Goal: Task Accomplishment & Management: Complete application form

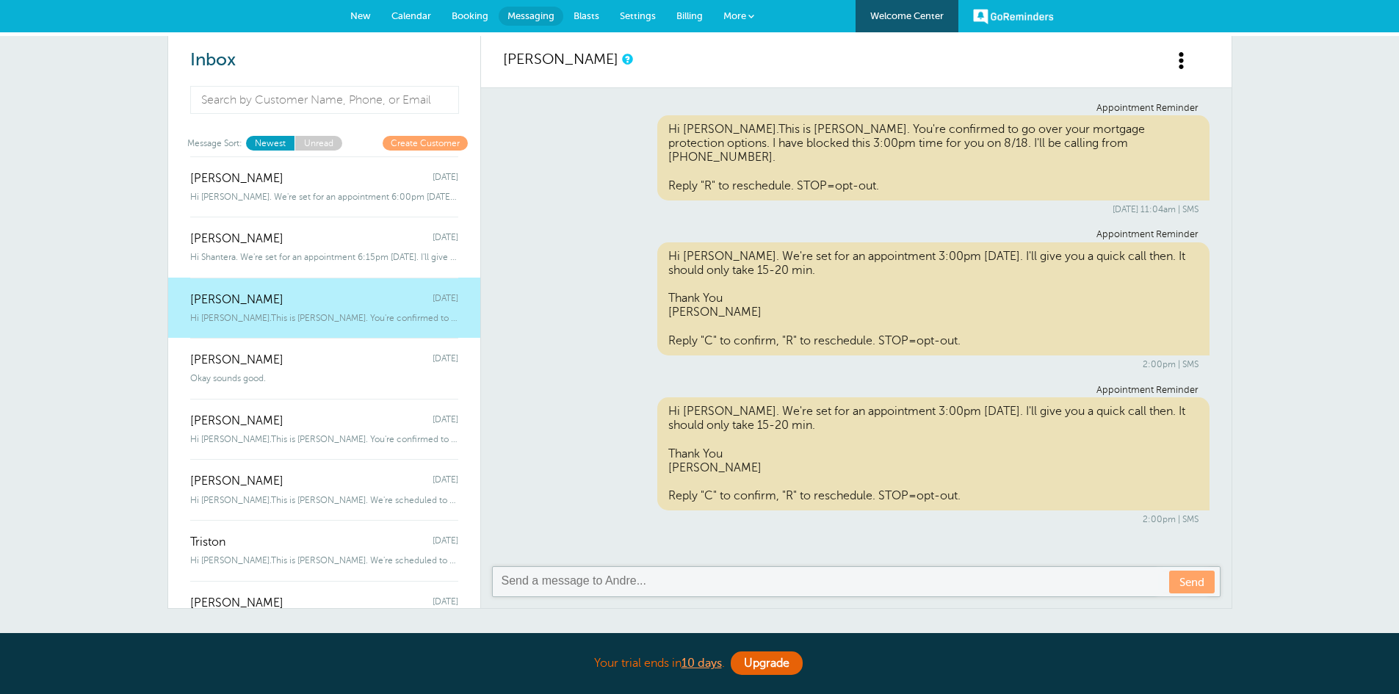
click at [366, 15] on span "New" at bounding box center [360, 15] width 21 height 11
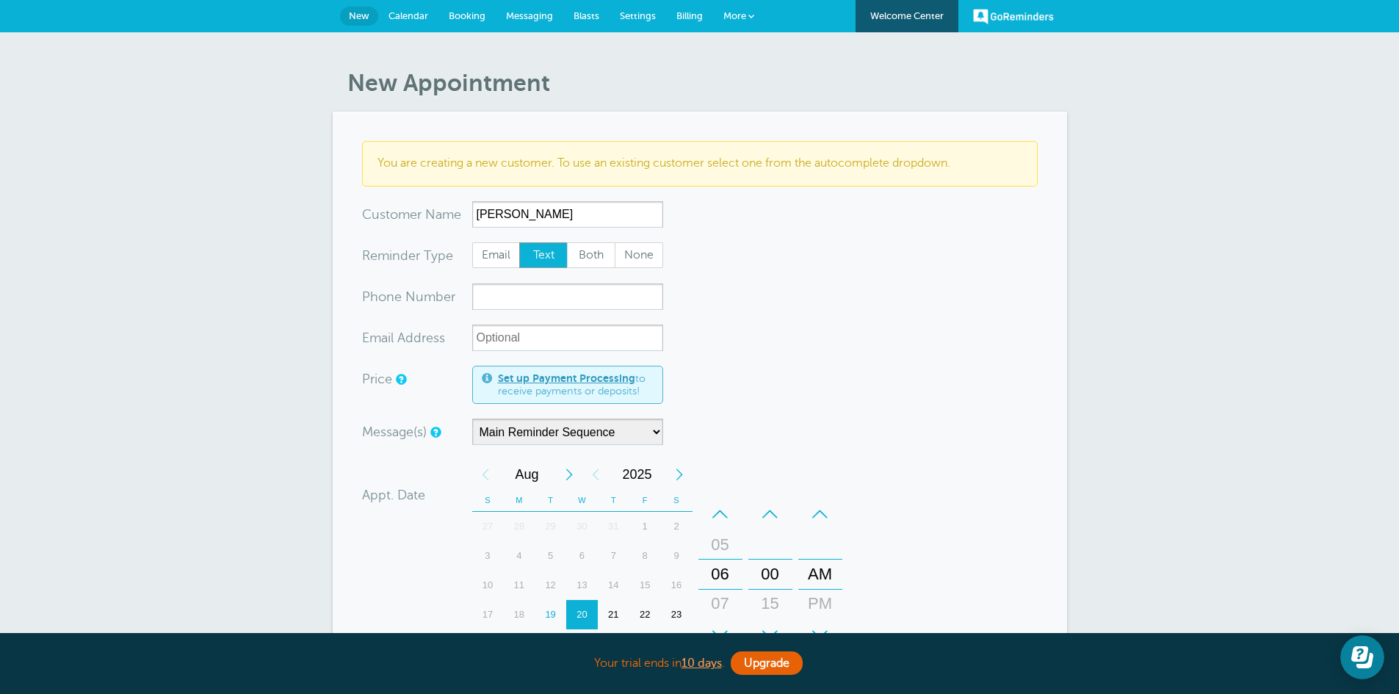
type input "Kathren Brooks"
click at [502, 290] on input "xxx-no-autofill" at bounding box center [567, 296] width 191 height 26
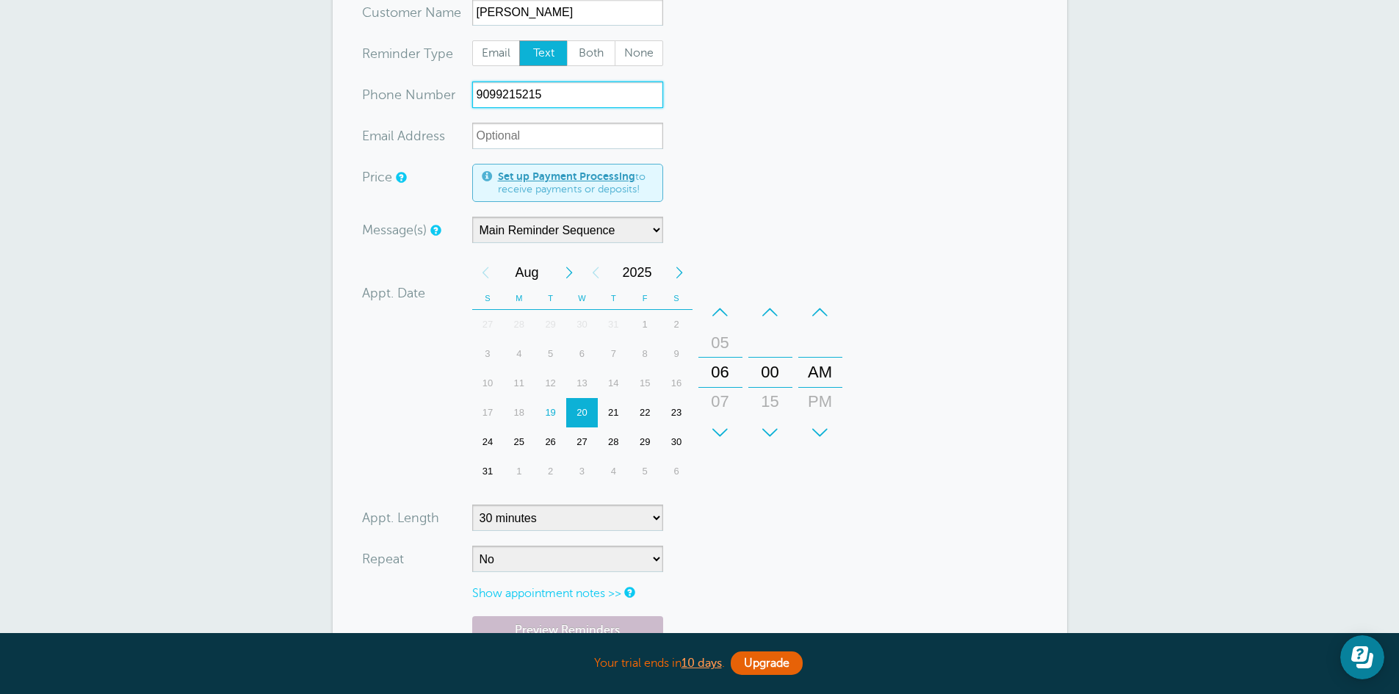
scroll to position [203, 0]
click at [816, 305] on div "–" at bounding box center [820, 311] width 44 height 29
click at [720, 306] on div "–" at bounding box center [720, 311] width 44 height 29
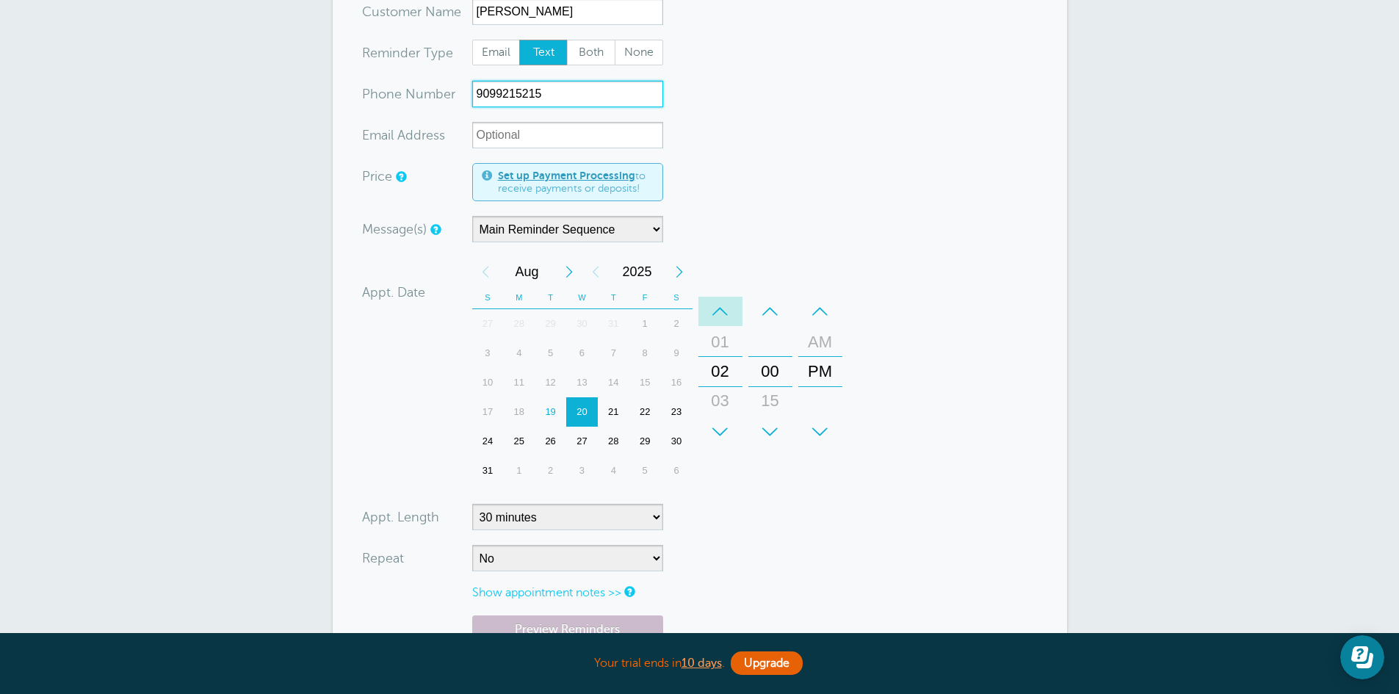
click at [720, 306] on div "–" at bounding box center [720, 311] width 44 height 29
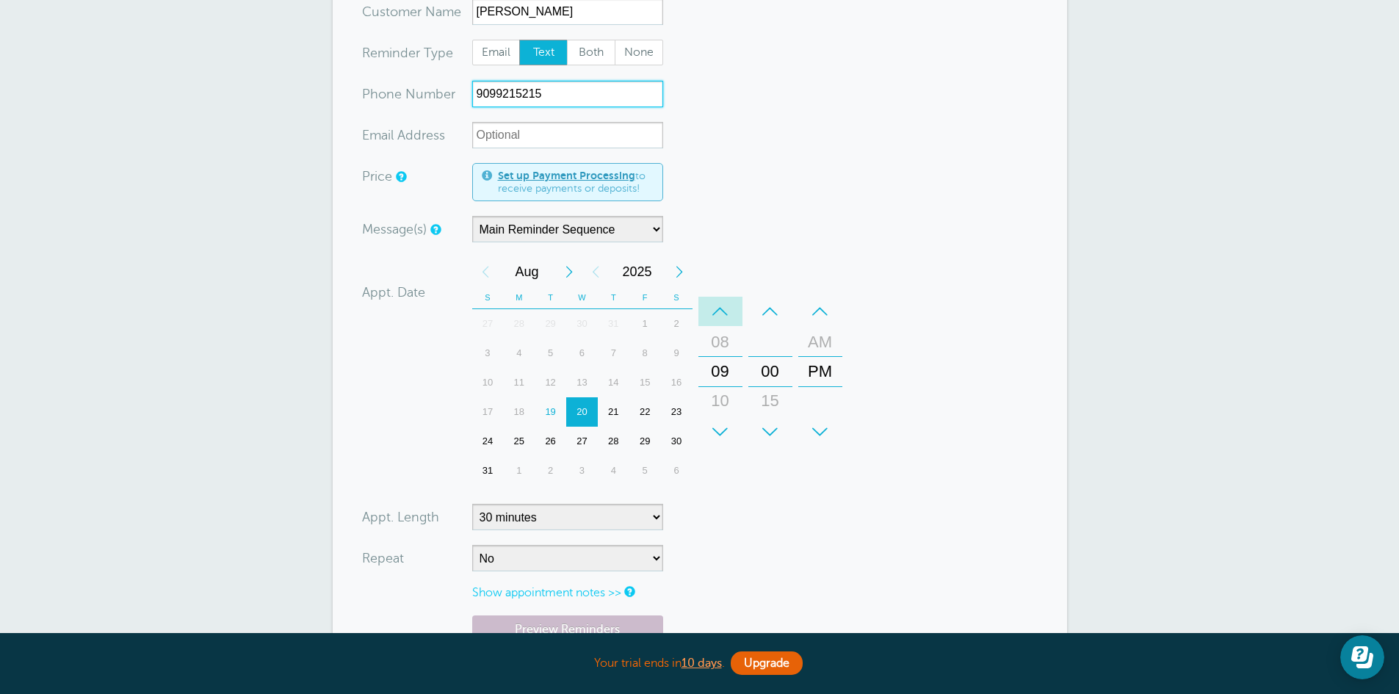
click at [720, 306] on div "–" at bounding box center [720, 311] width 44 height 29
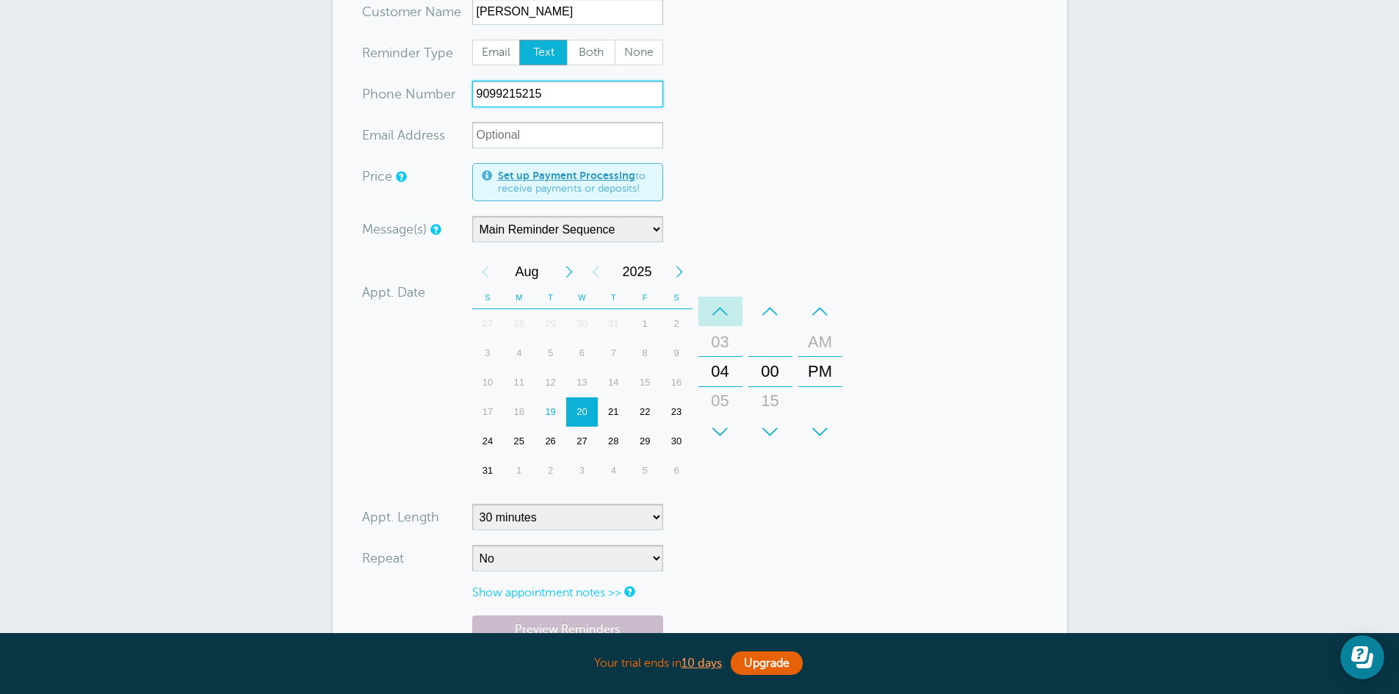
click at [720, 306] on div "–" at bounding box center [720, 311] width 44 height 29
type input "9099215215"
click at [655, 515] on select "5 minutes 10 minutes 15 minutes 20 minutes 25 minutes 30 minutes 35 minutes 40 …" at bounding box center [567, 517] width 191 height 26
select select "20"
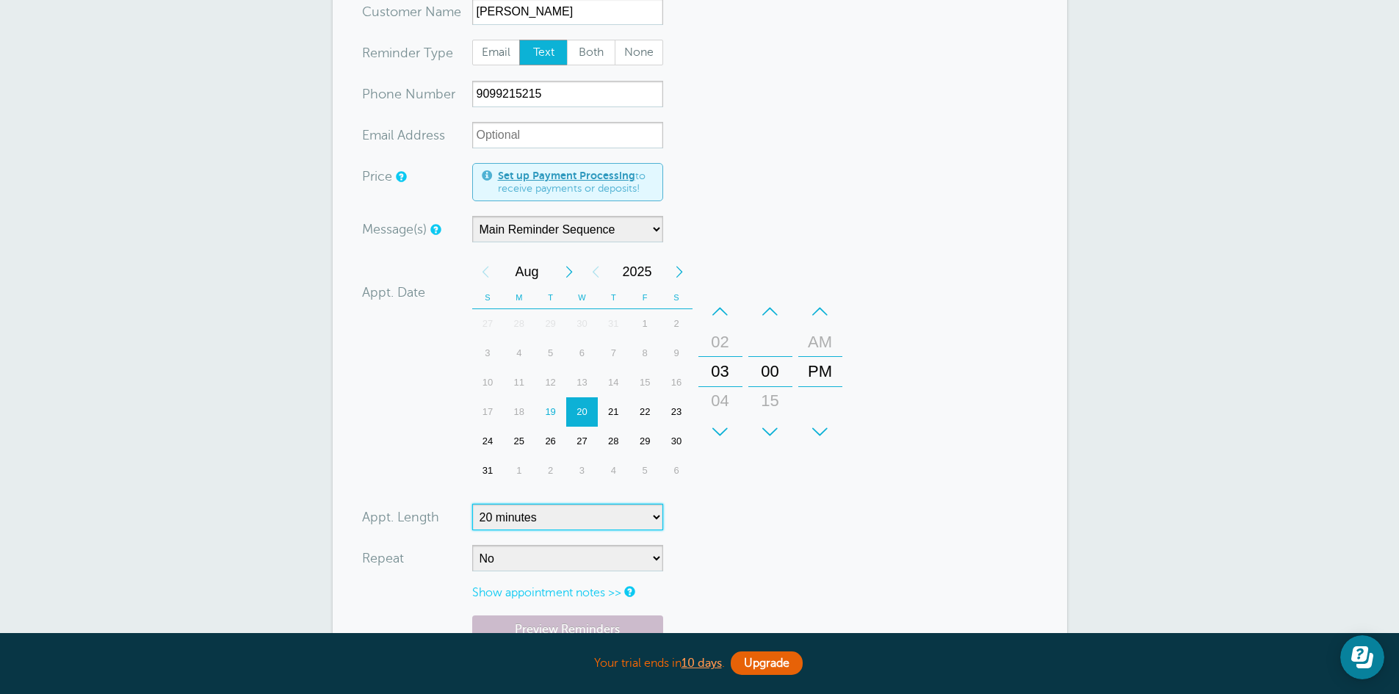
click at [472, 504] on select "5 minutes 10 minutes 15 minutes 20 minutes 25 minutes 30 minutes 35 minutes 40 …" at bounding box center [567, 517] width 191 height 26
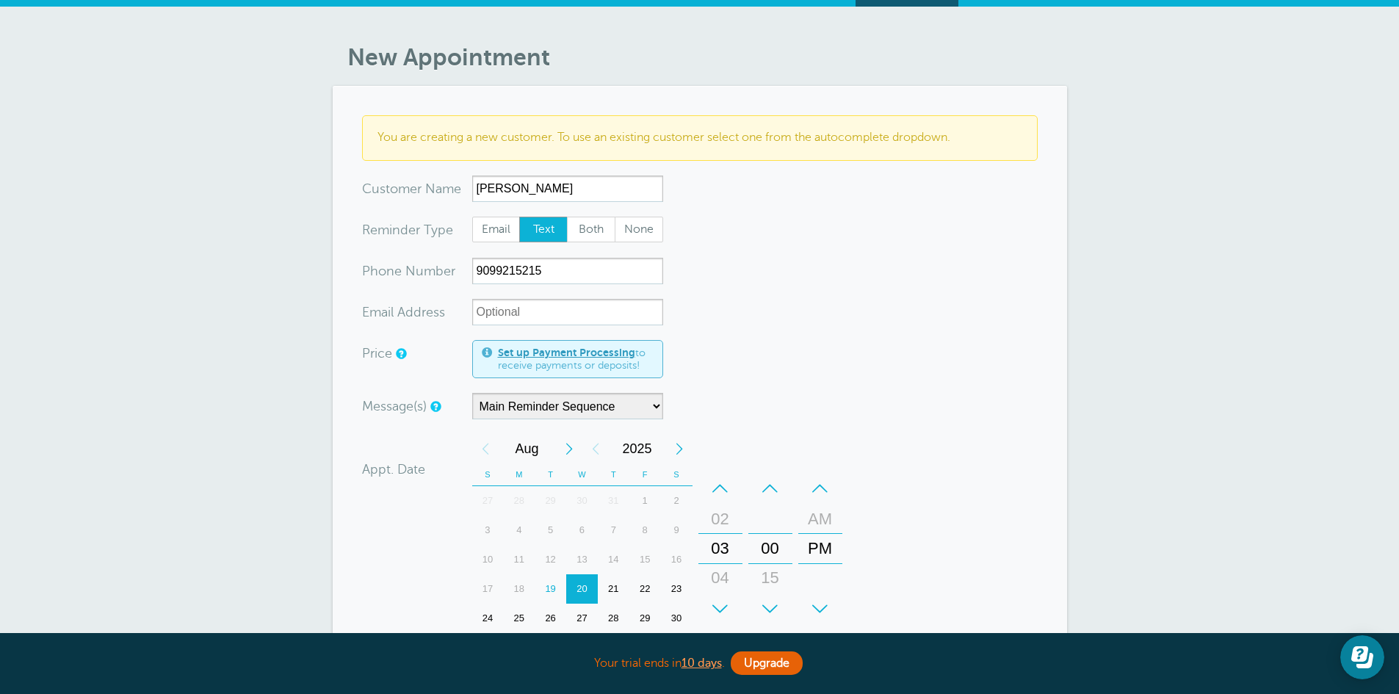
scroll to position [0, 0]
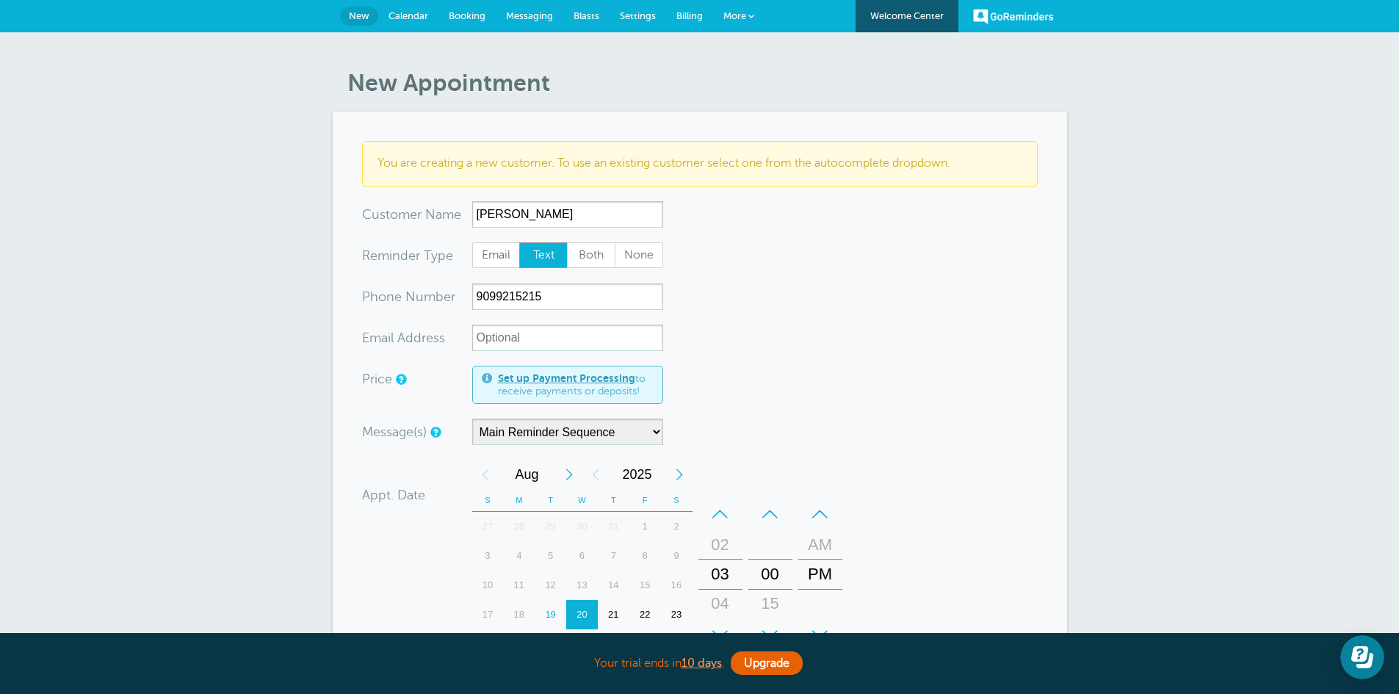
click at [535, 11] on span "Messaging" at bounding box center [529, 15] width 47 height 11
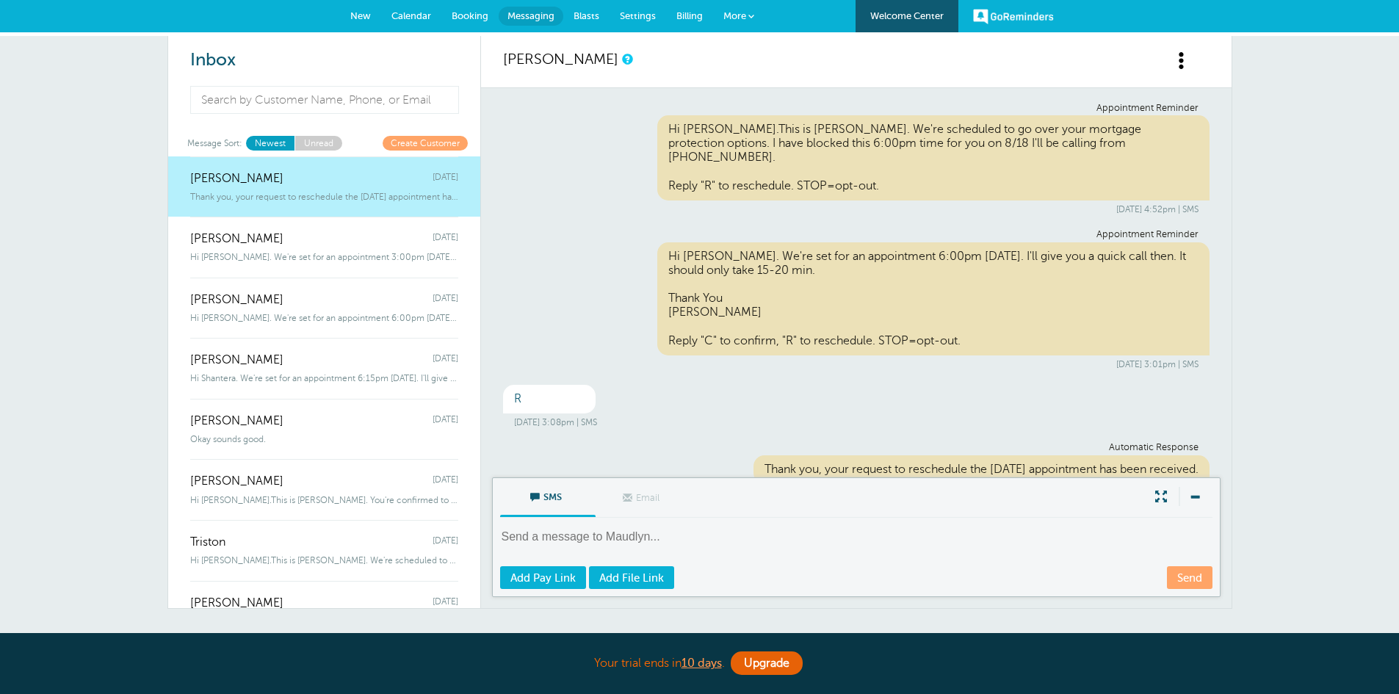
scroll to position [22, 0]
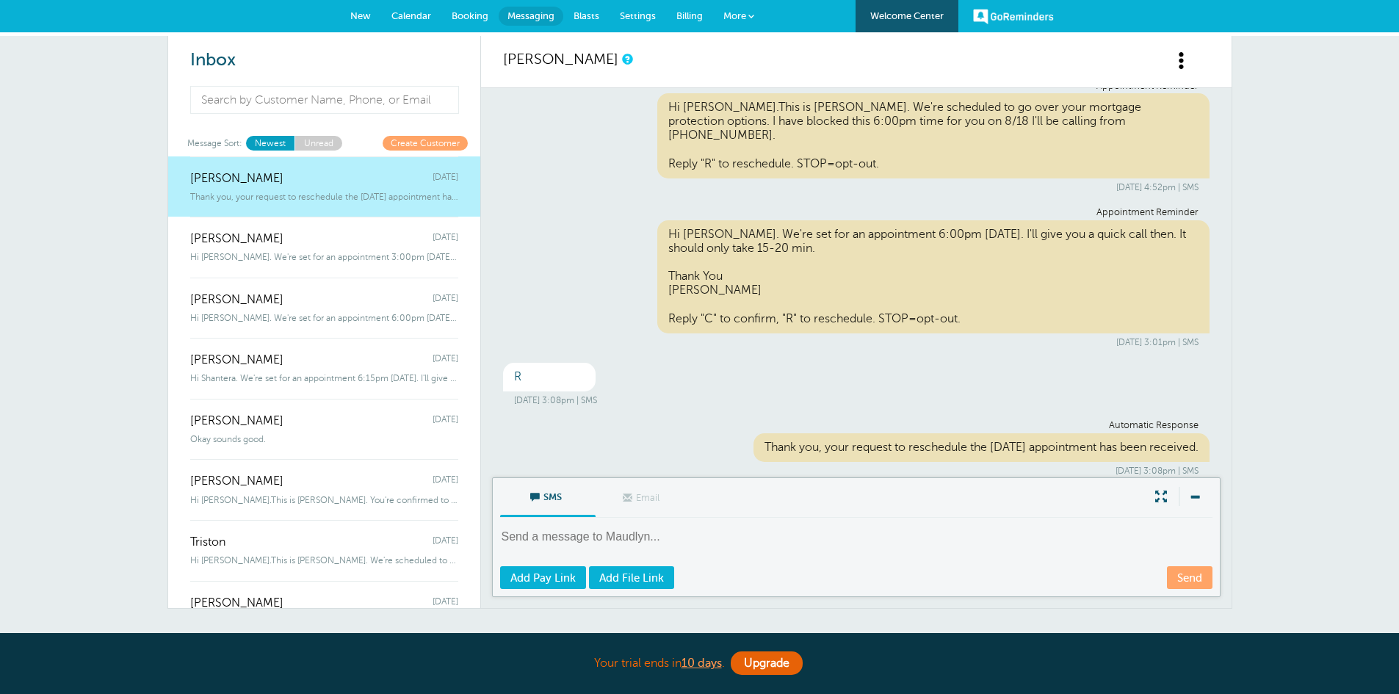
click at [356, 15] on span "New" at bounding box center [360, 15] width 21 height 11
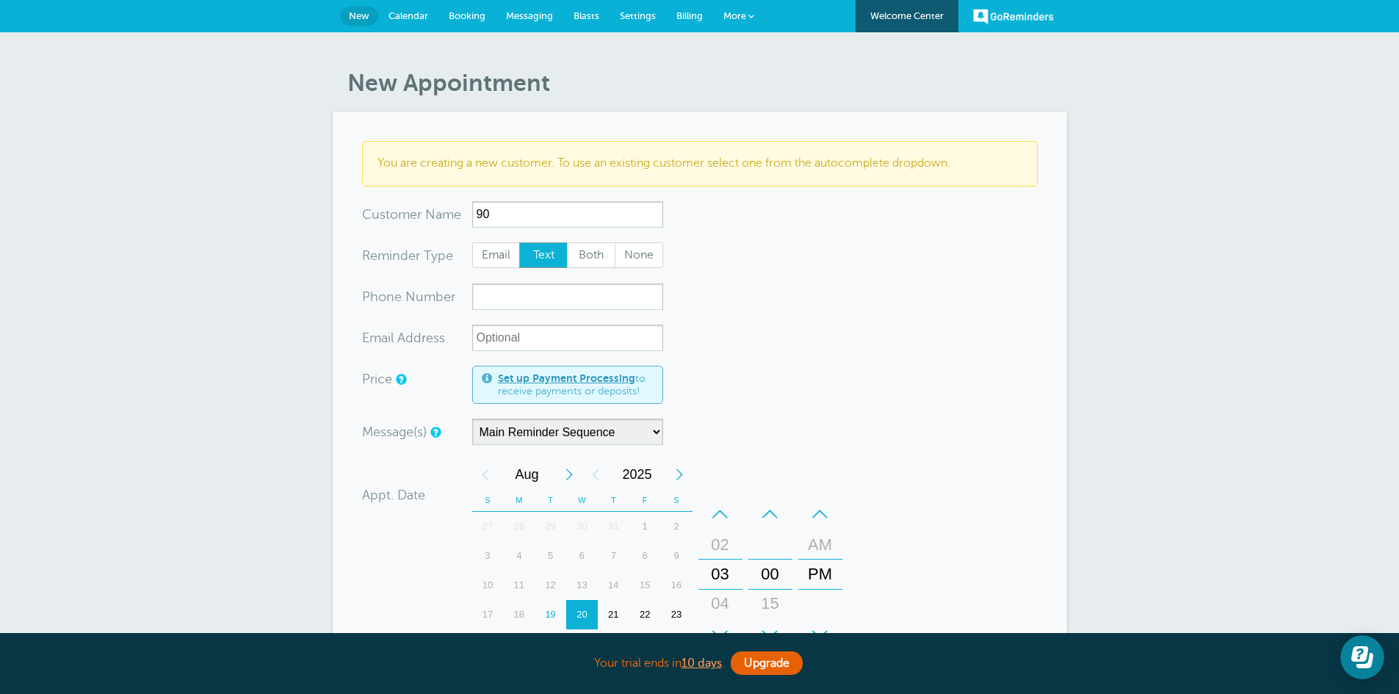
type input "9"
type input "Kathren Brooks"
click at [565, 294] on input "xxx-no-autofill" at bounding box center [567, 296] width 191 height 26
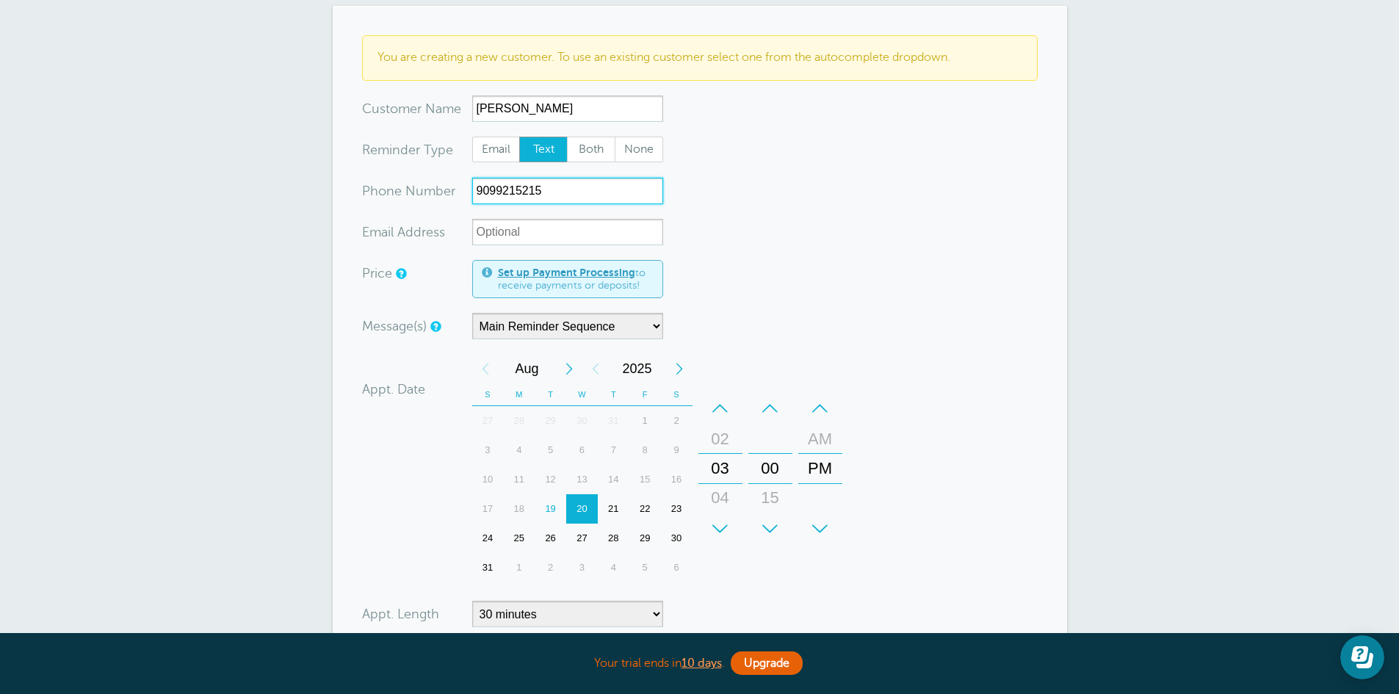
click at [549, 507] on div "19" at bounding box center [551, 508] width 32 height 29
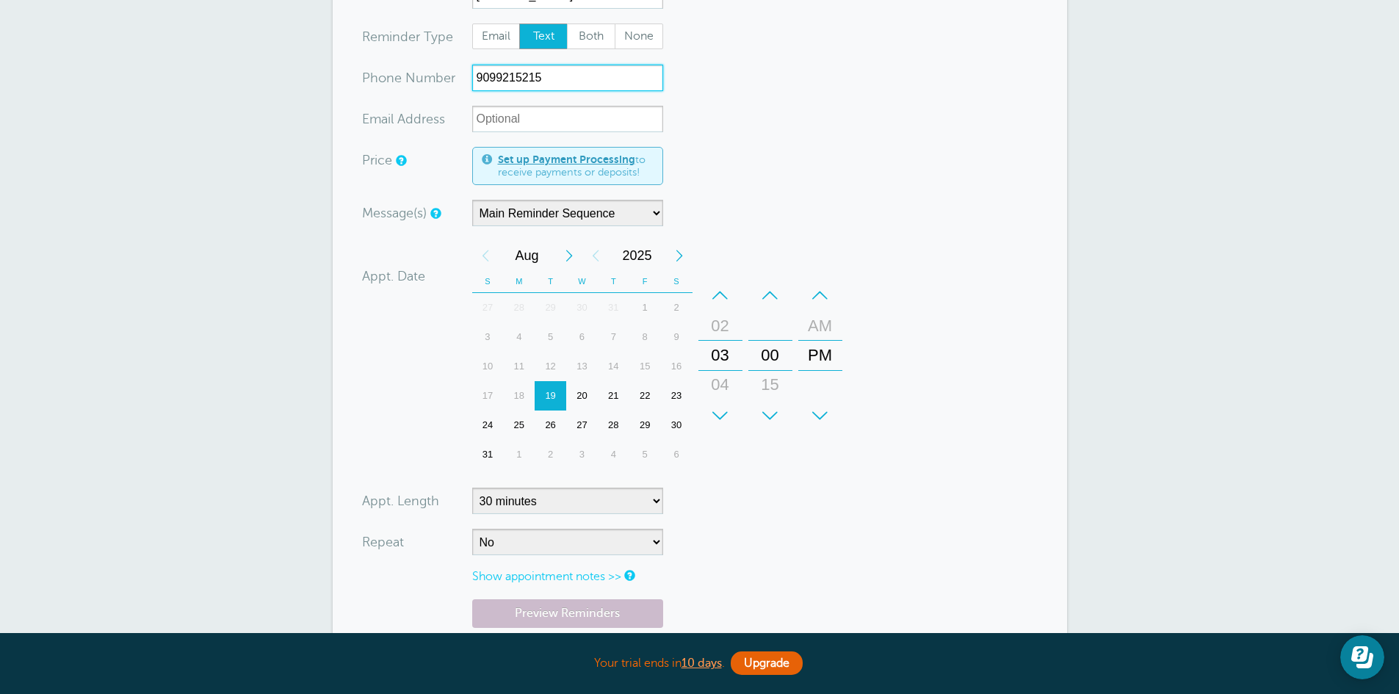
scroll to position [220, 0]
type input "9099215215"
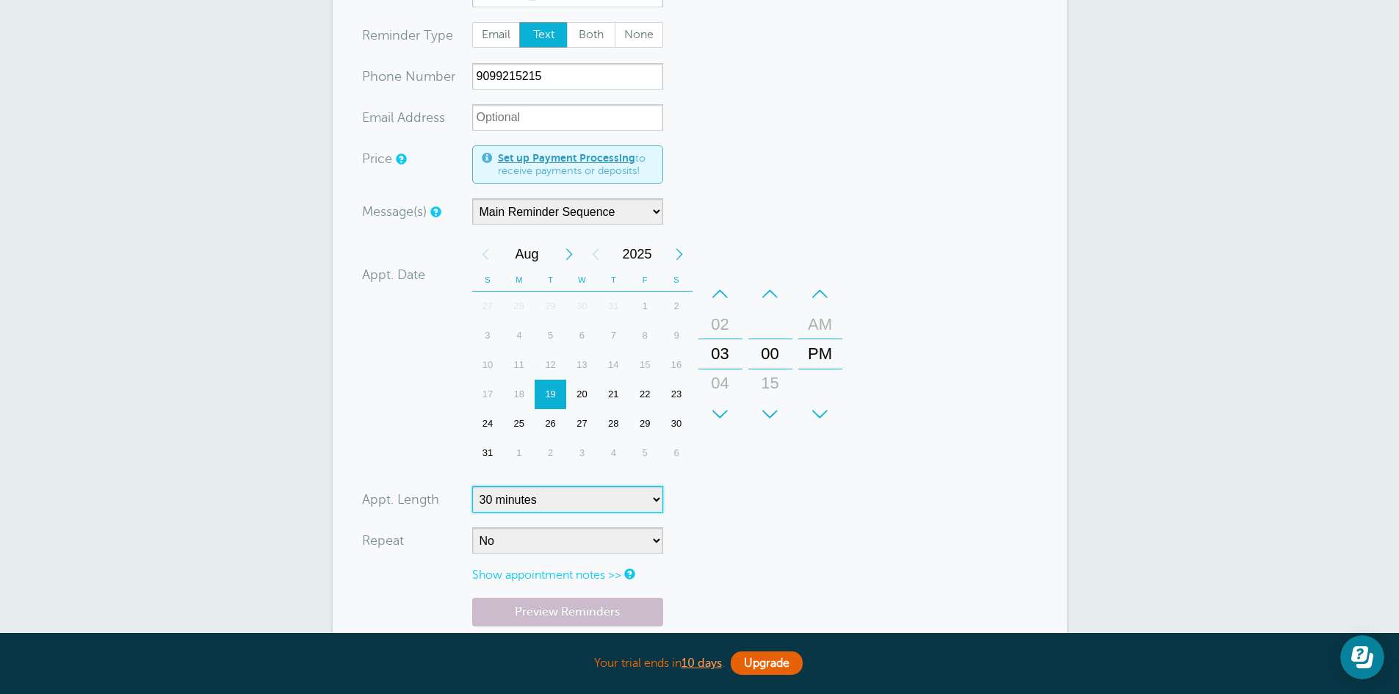
click at [655, 499] on select "5 minutes 10 minutes 15 minutes 20 minutes 25 minutes 30 minutes 35 minutes 40 …" at bounding box center [567, 499] width 191 height 26
select select "20"
click at [472, 486] on select "5 minutes 10 minutes 15 minutes 20 minutes 25 minutes 30 minutes 35 minutes 40 …" at bounding box center [567, 499] width 191 height 26
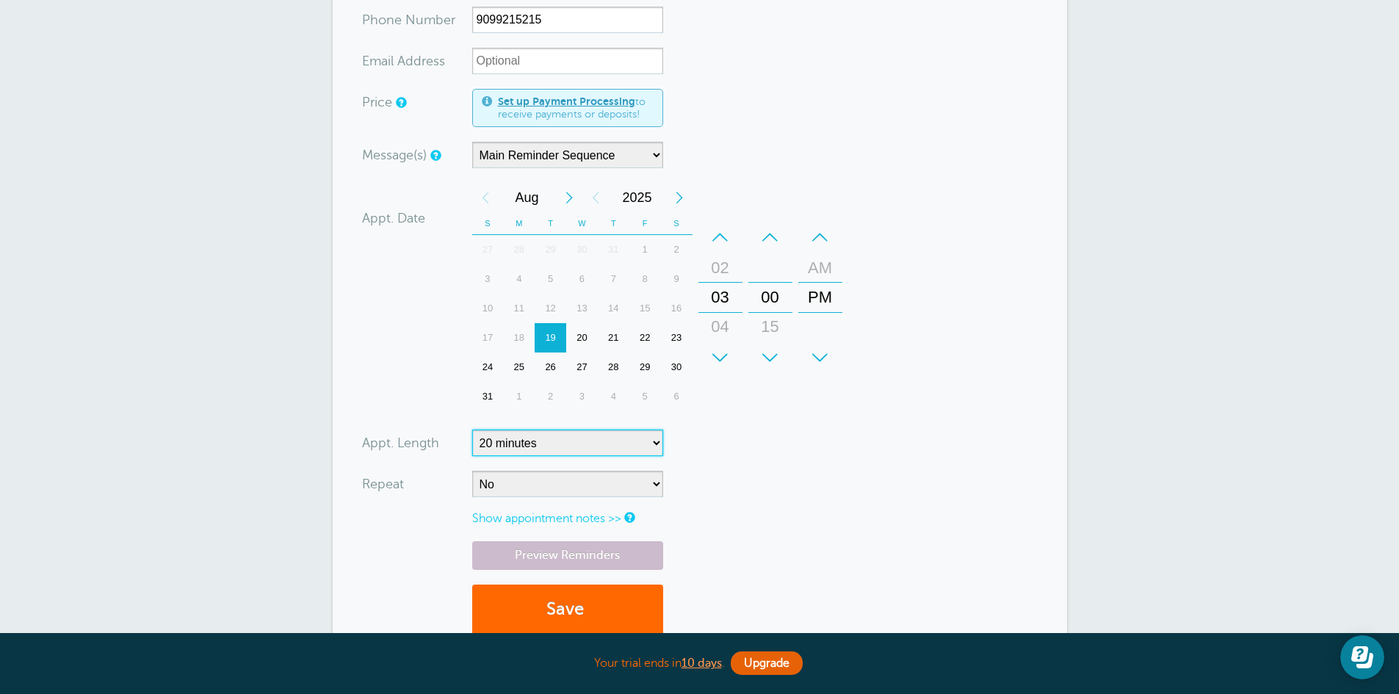
scroll to position [278, 0]
click at [580, 609] on button "Save" at bounding box center [567, 609] width 191 height 51
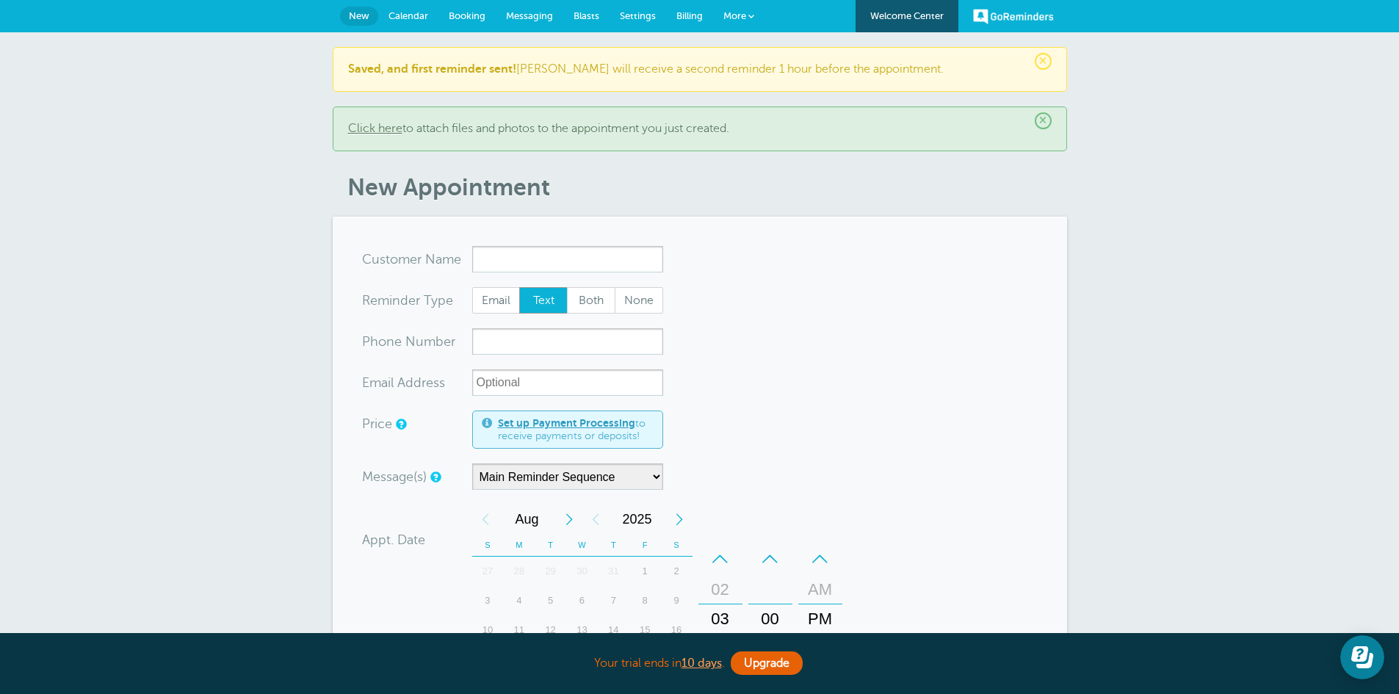
click at [405, 17] on span "Calendar" at bounding box center [408, 15] width 40 height 11
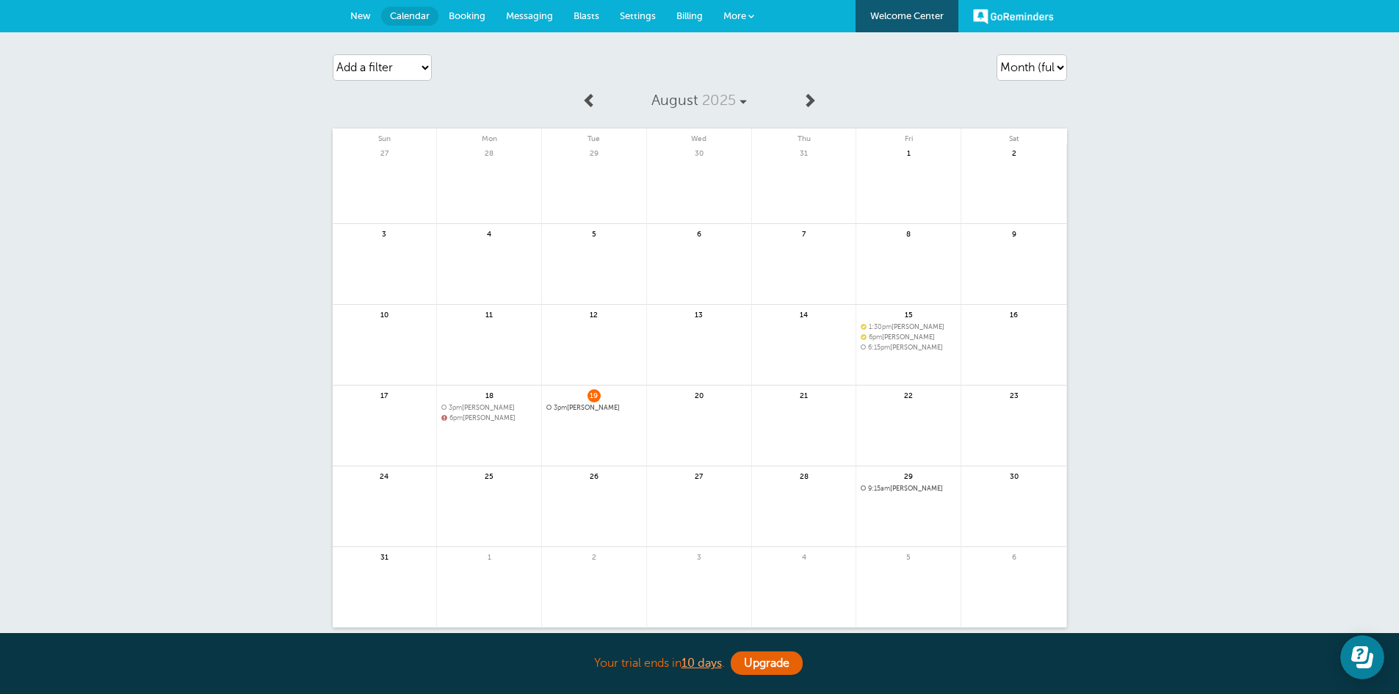
click at [576, 407] on span "3pm Kathren Brooks" at bounding box center [593, 408] width 95 height 8
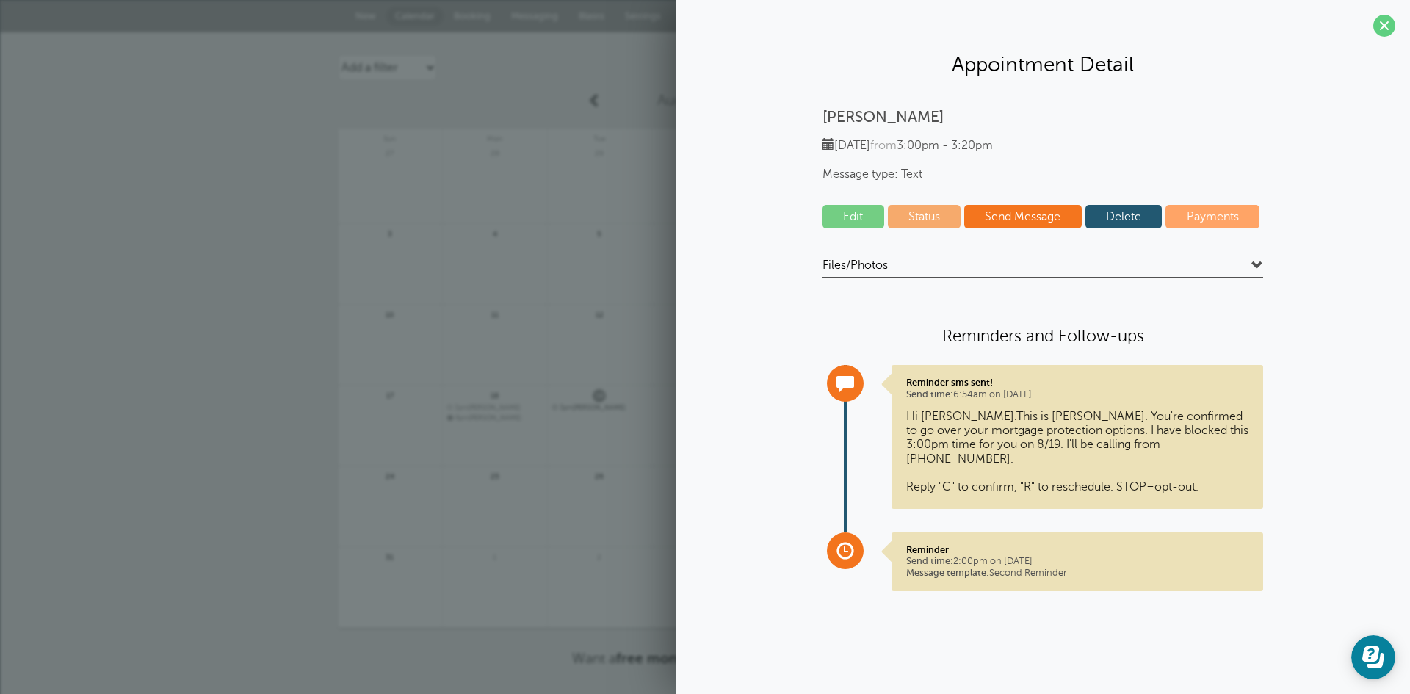
click at [856, 215] on link "Edit" at bounding box center [853, 216] width 62 height 23
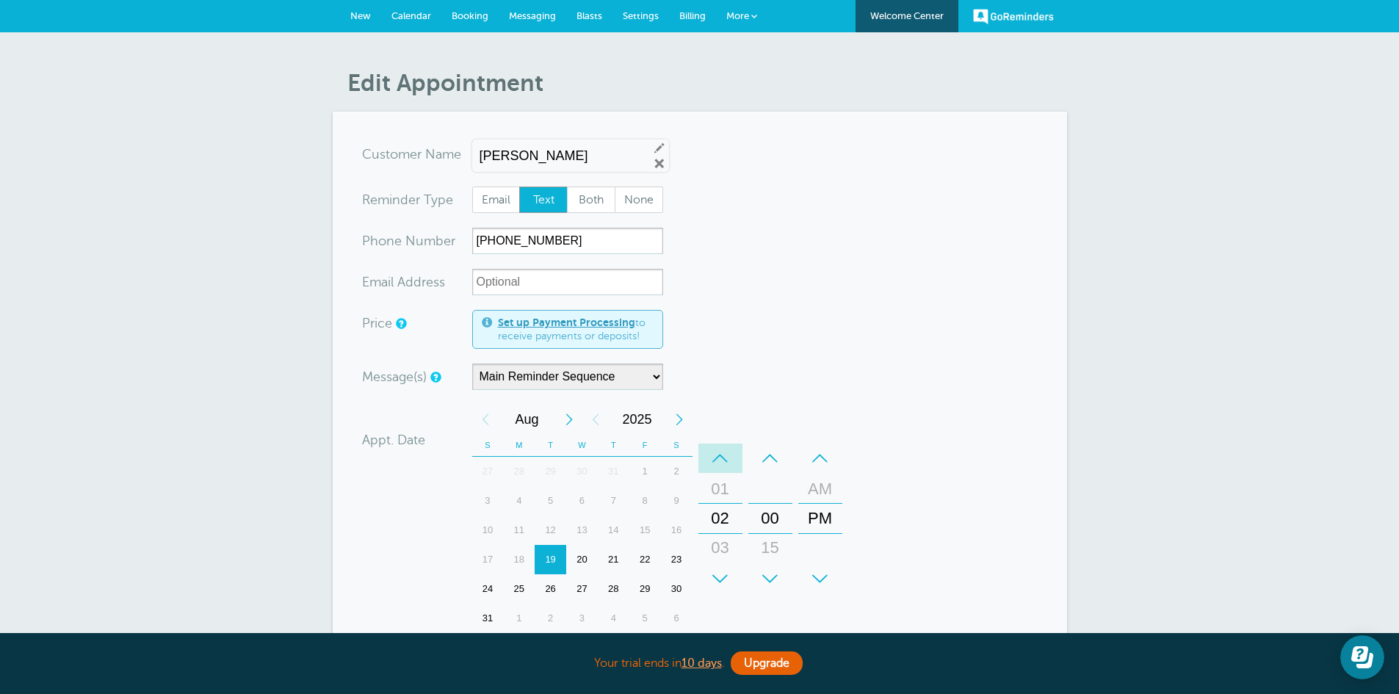
click at [717, 455] on div "–" at bounding box center [720, 458] width 44 height 29
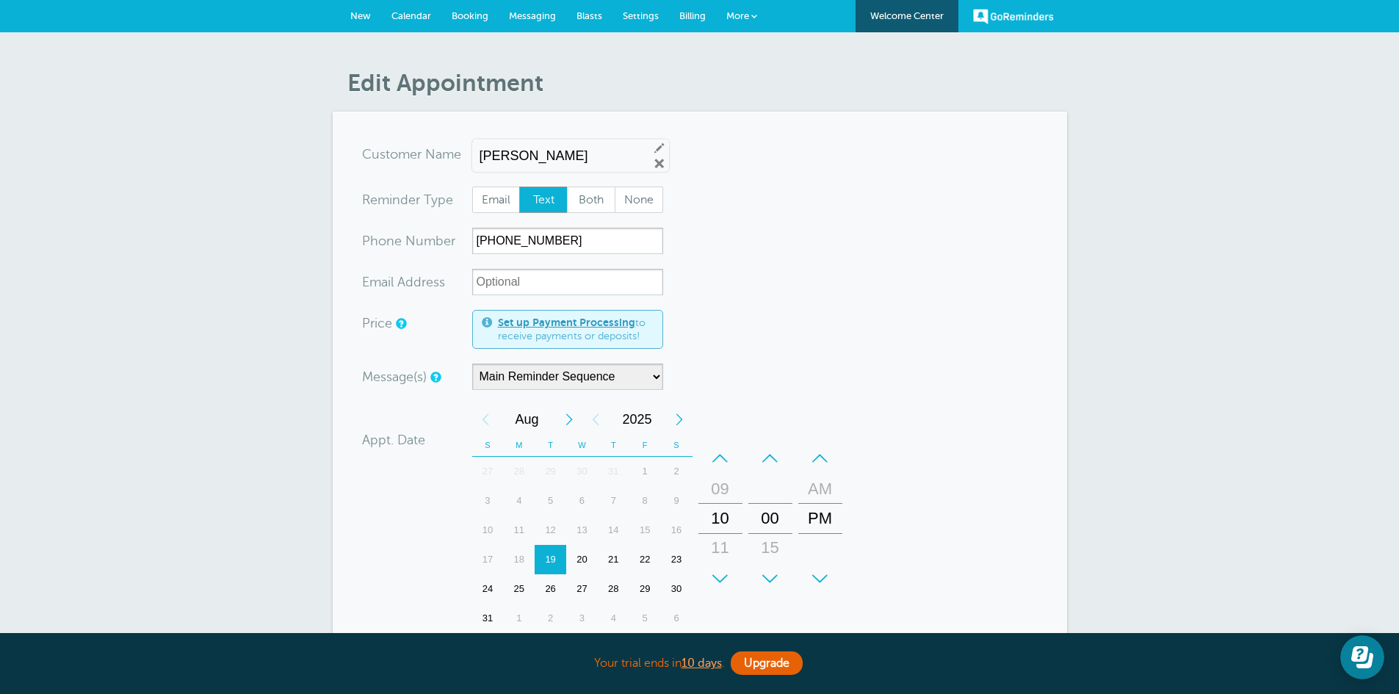
click at [717, 455] on div "–" at bounding box center [720, 458] width 44 height 29
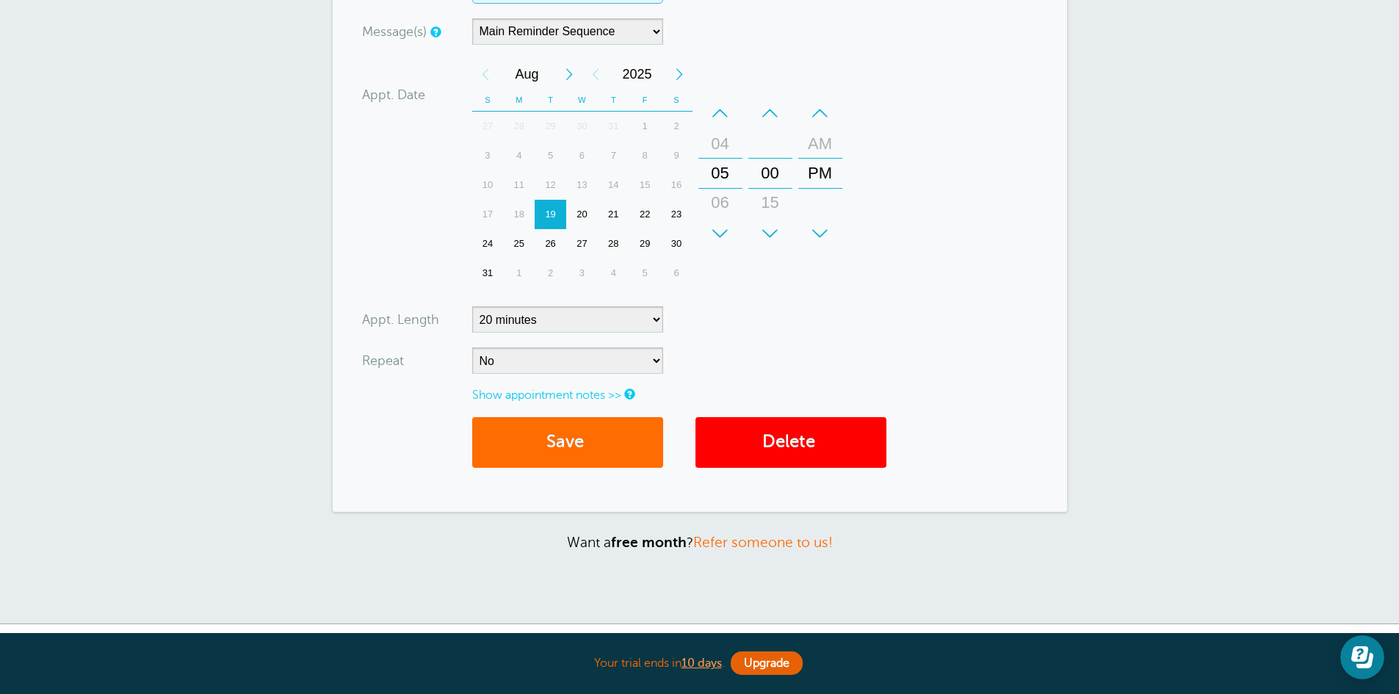
scroll to position [347, 0]
click at [598, 445] on button "Save" at bounding box center [567, 441] width 191 height 51
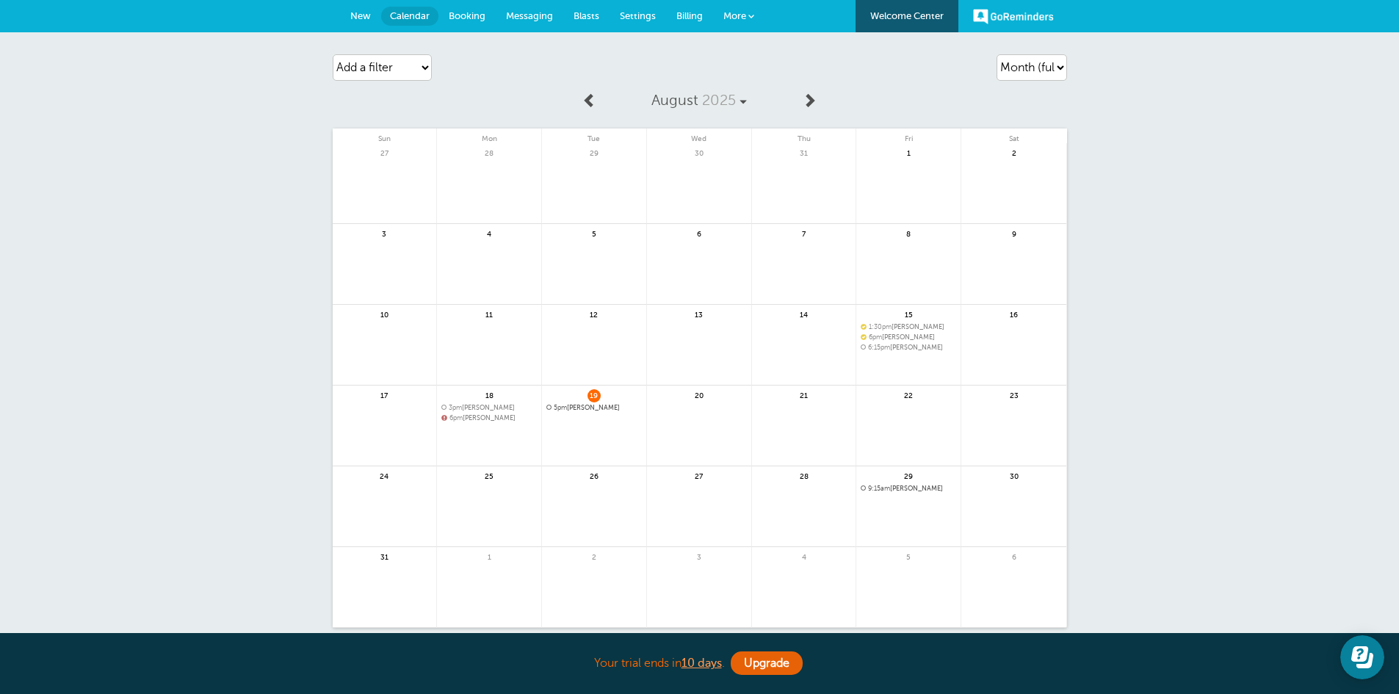
click at [363, 18] on span "New" at bounding box center [360, 15] width 21 height 11
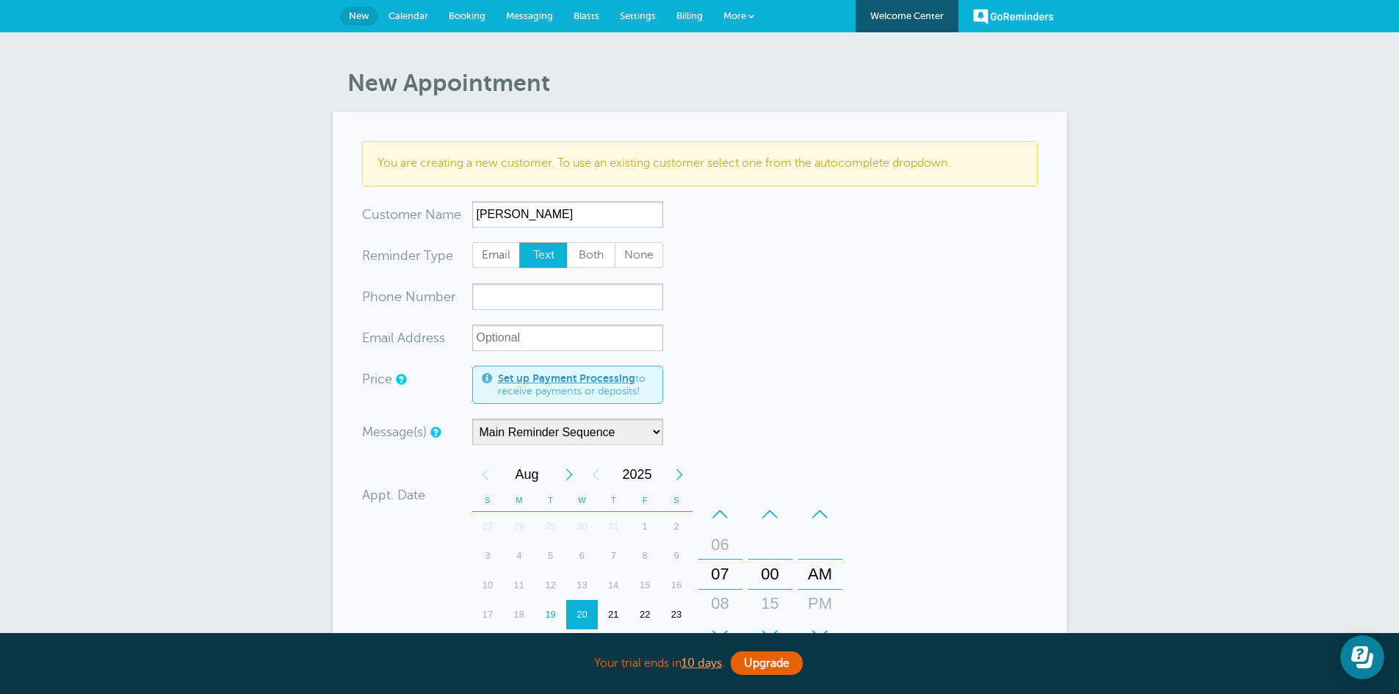
type input "[PERSON_NAME]"
click at [493, 300] on input "xxx-no-autofill" at bounding box center [567, 296] width 191 height 26
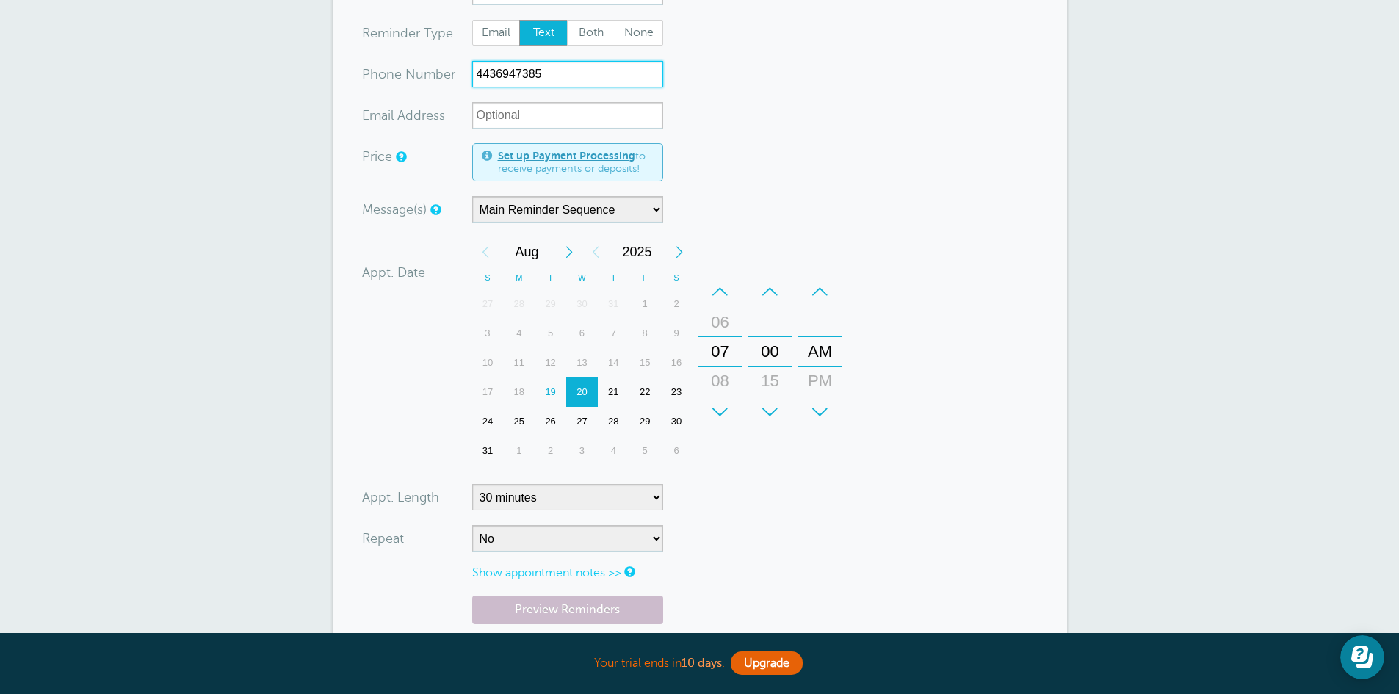
scroll to position [225, 0]
click at [549, 387] on div "19" at bounding box center [551, 389] width 32 height 29
click at [717, 286] on div "–" at bounding box center [720, 289] width 44 height 29
click at [764, 287] on div "–" at bounding box center [770, 289] width 44 height 29
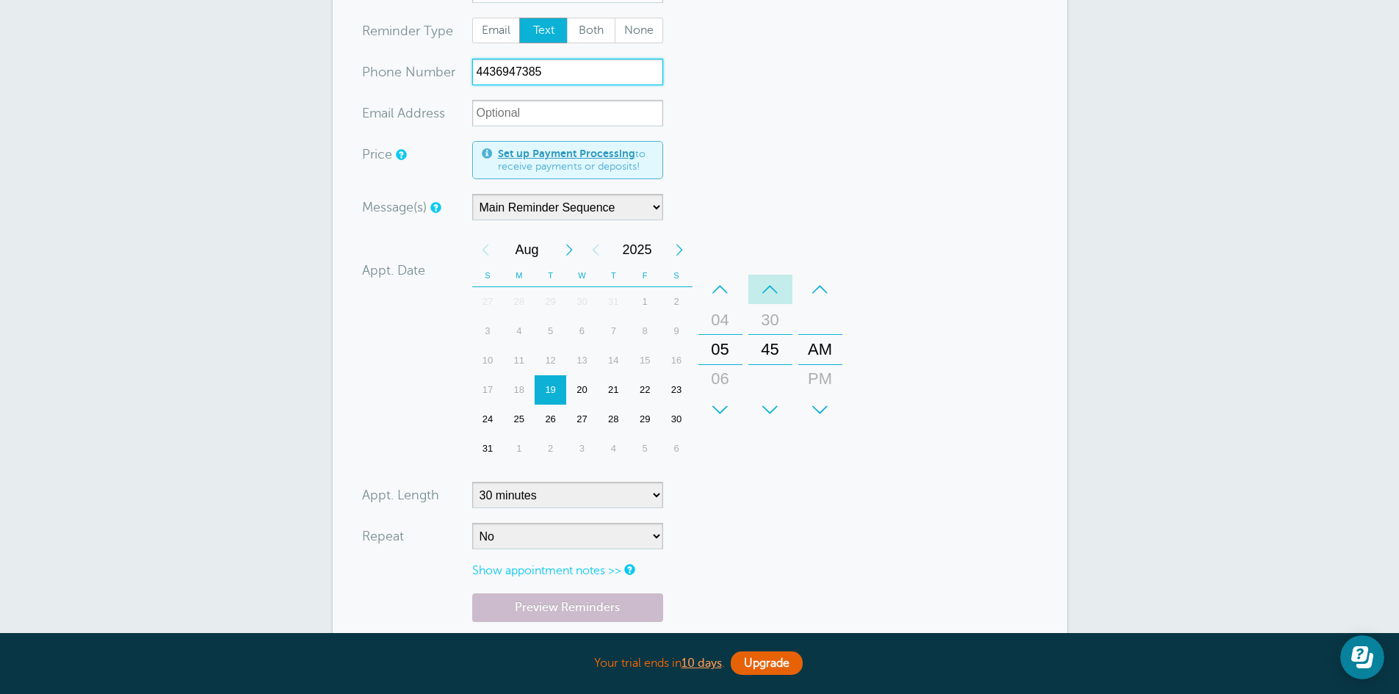
click at [764, 287] on div "–" at bounding box center [770, 289] width 44 height 29
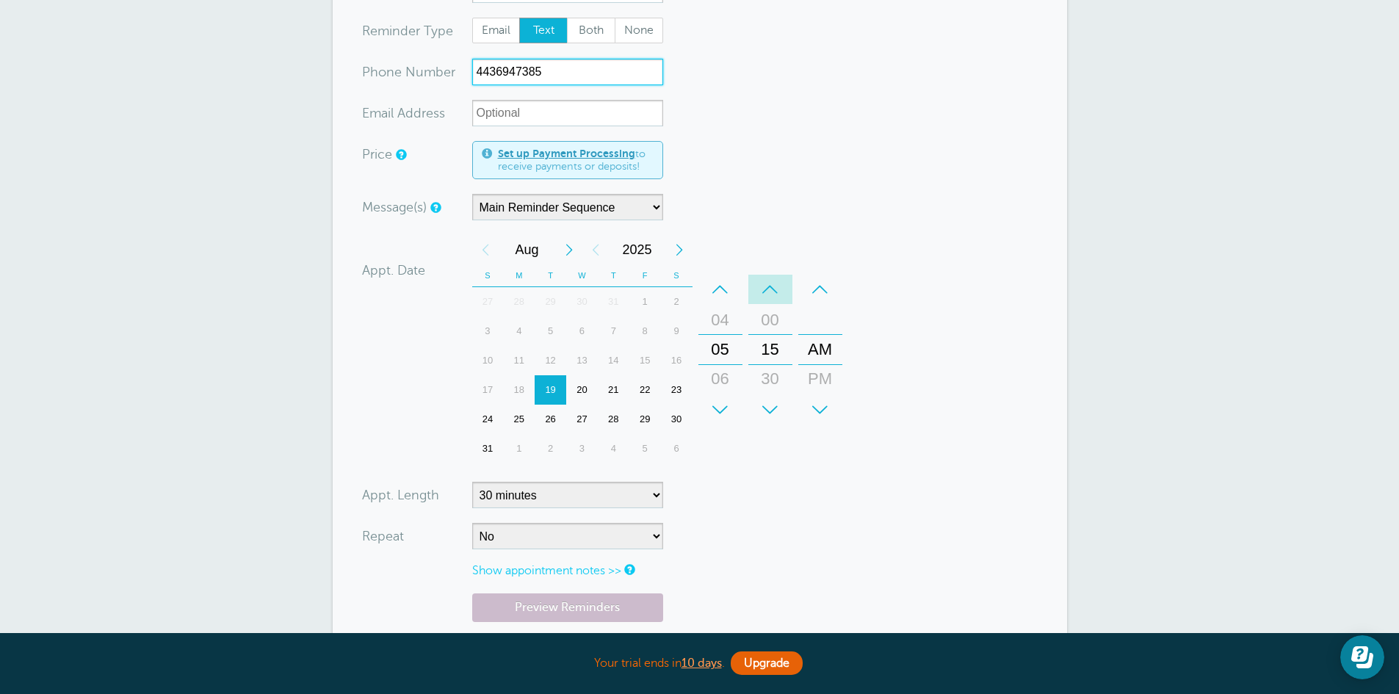
click at [764, 287] on div "–" at bounding box center [770, 289] width 44 height 29
click at [819, 289] on div "–" at bounding box center [820, 289] width 44 height 29
type input "4436947385"
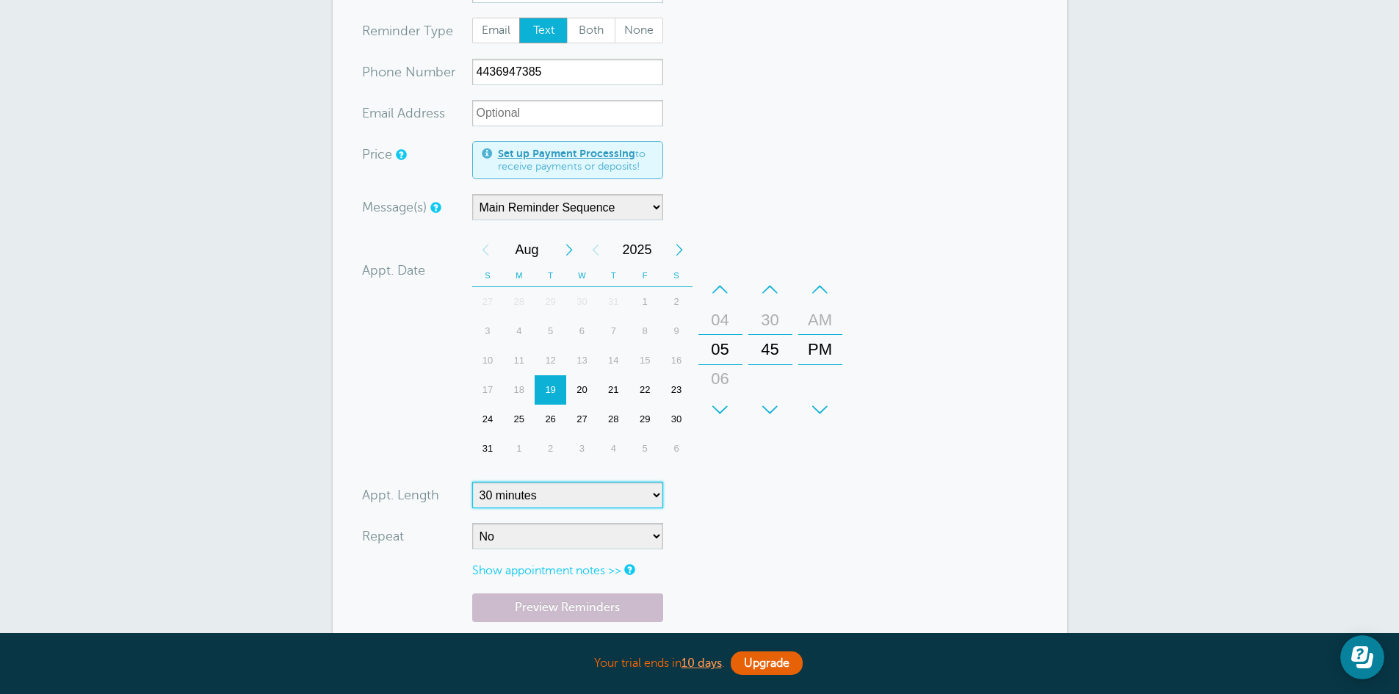
click at [654, 492] on select "5 minutes 10 minutes 15 minutes 20 minutes 25 minutes 30 minutes 35 minutes 40 …" at bounding box center [567, 495] width 191 height 26
select select "20"
click at [472, 482] on select "5 minutes 10 minutes 15 minutes 20 minutes 25 minutes 30 minutes 35 minutes 40 …" at bounding box center [567, 495] width 191 height 26
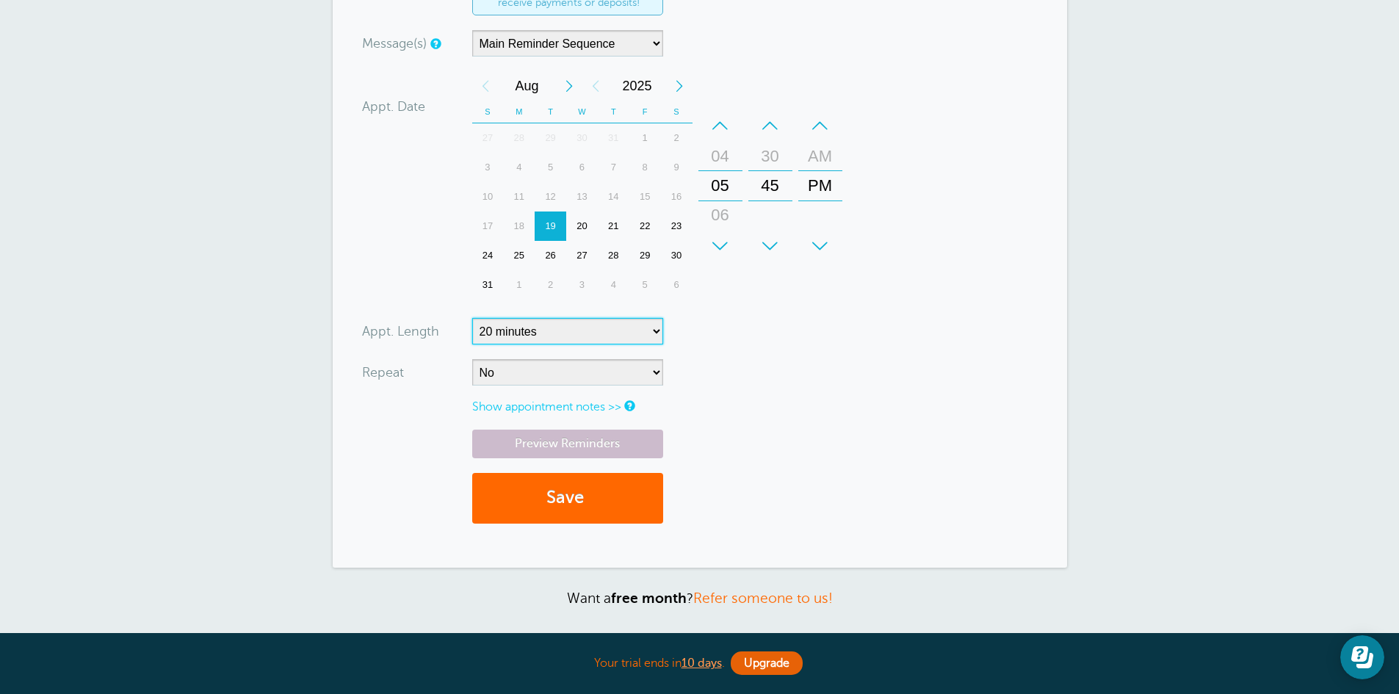
scroll to position [392, 0]
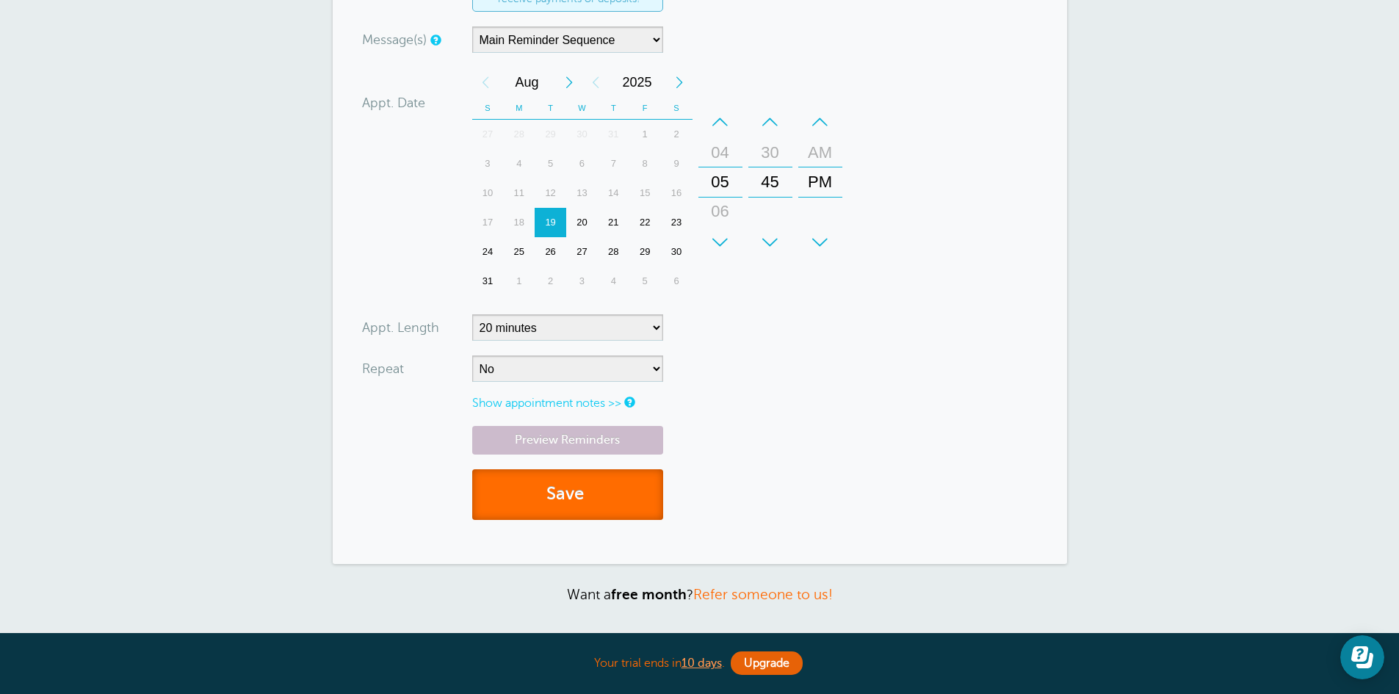
click at [595, 502] on button "Save" at bounding box center [567, 494] width 191 height 51
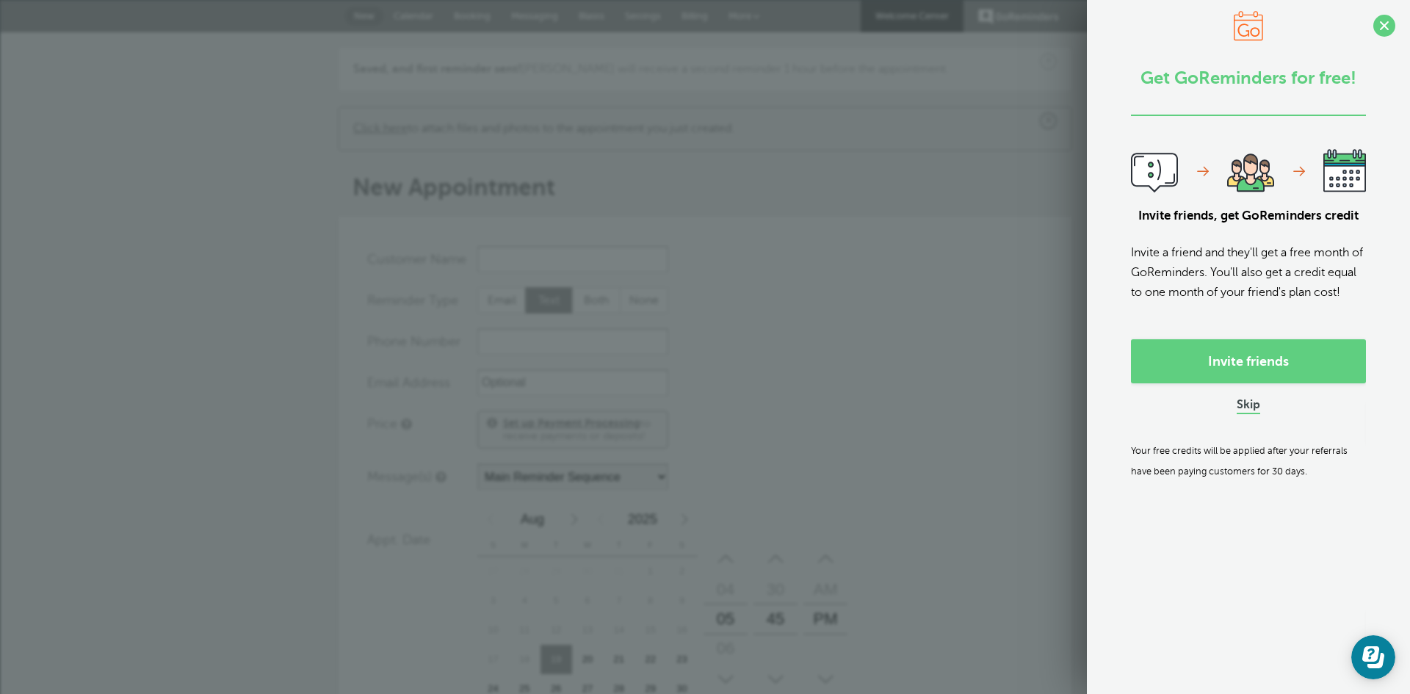
click at [1237, 413] on link "Skip" at bounding box center [1248, 405] width 23 height 15
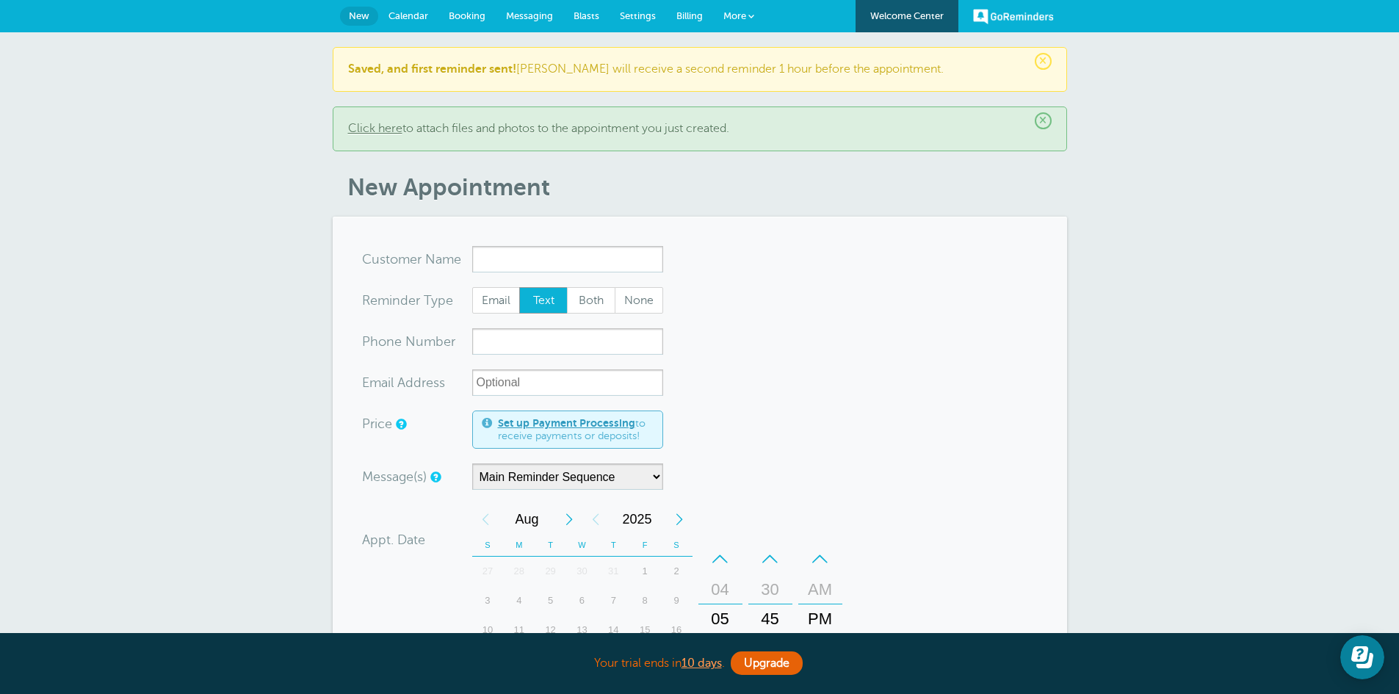
click at [416, 15] on span "Calendar" at bounding box center [408, 15] width 40 height 11
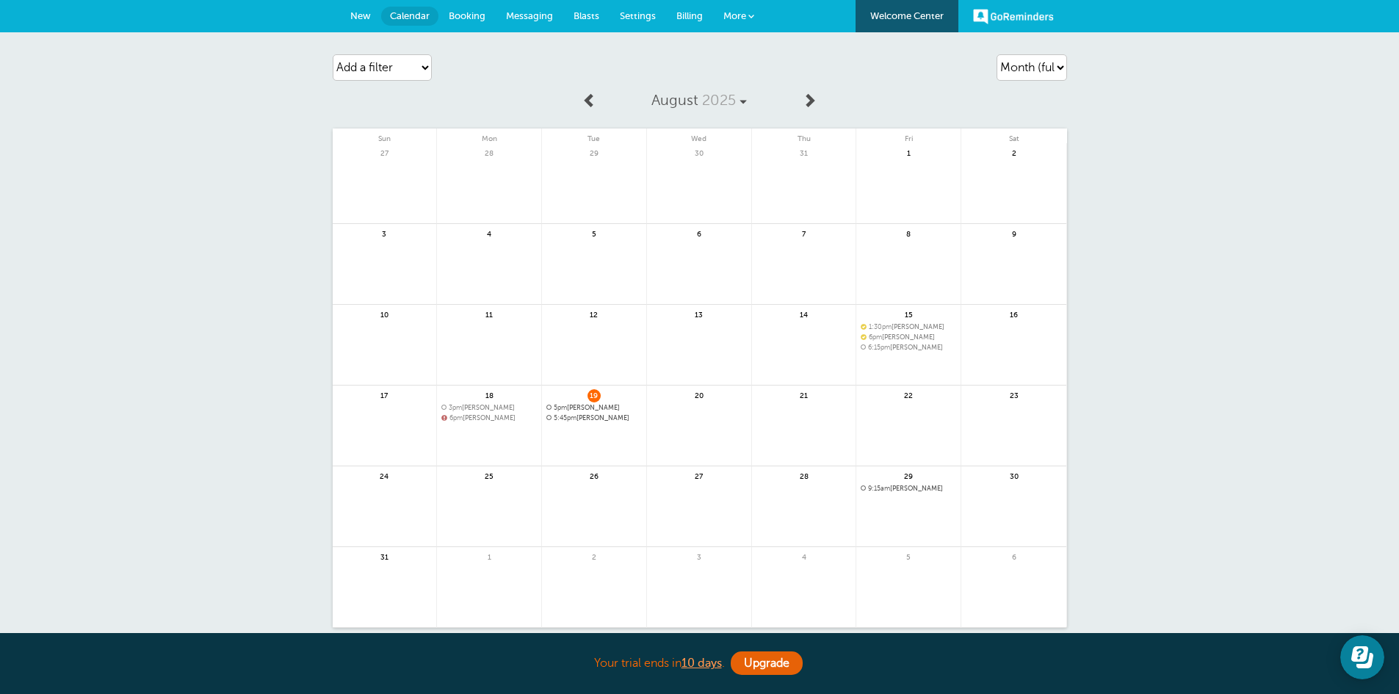
click at [358, 13] on span "New" at bounding box center [360, 15] width 21 height 11
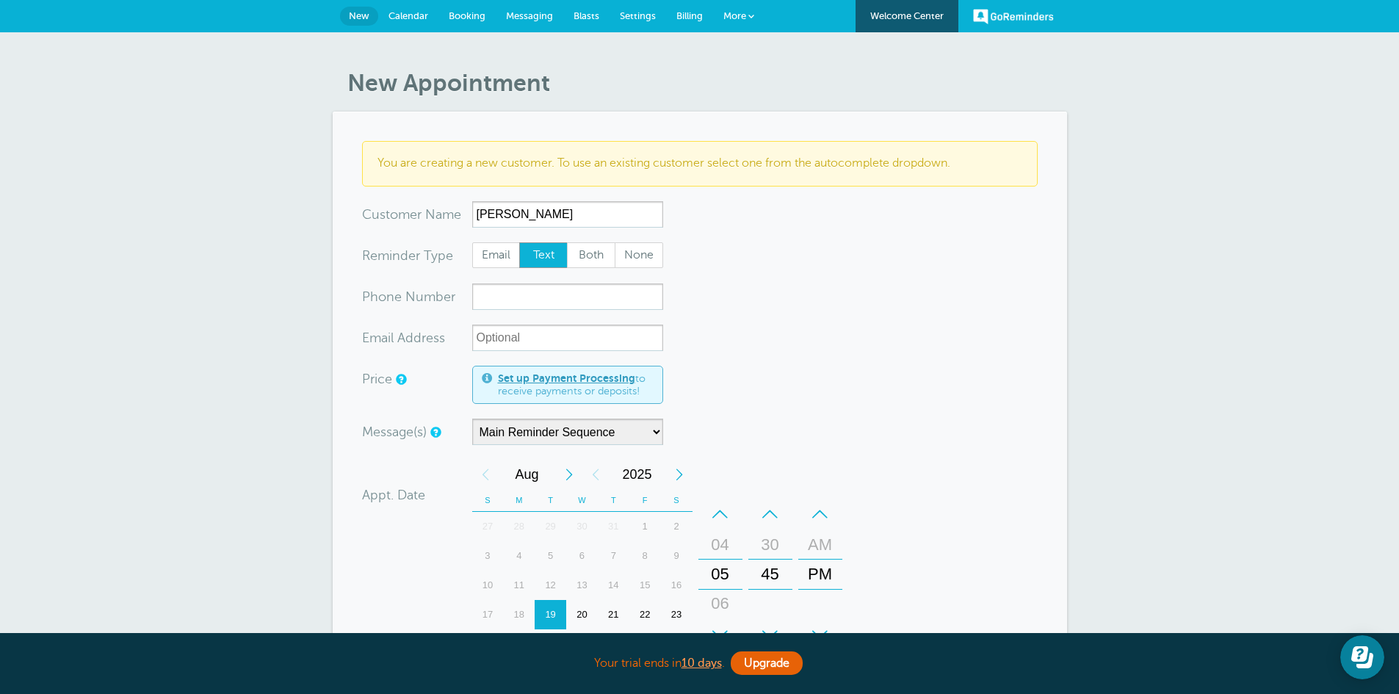
type input "Ray Brown"
click at [493, 304] on input "xxx-no-autofill" at bounding box center [567, 296] width 191 height 26
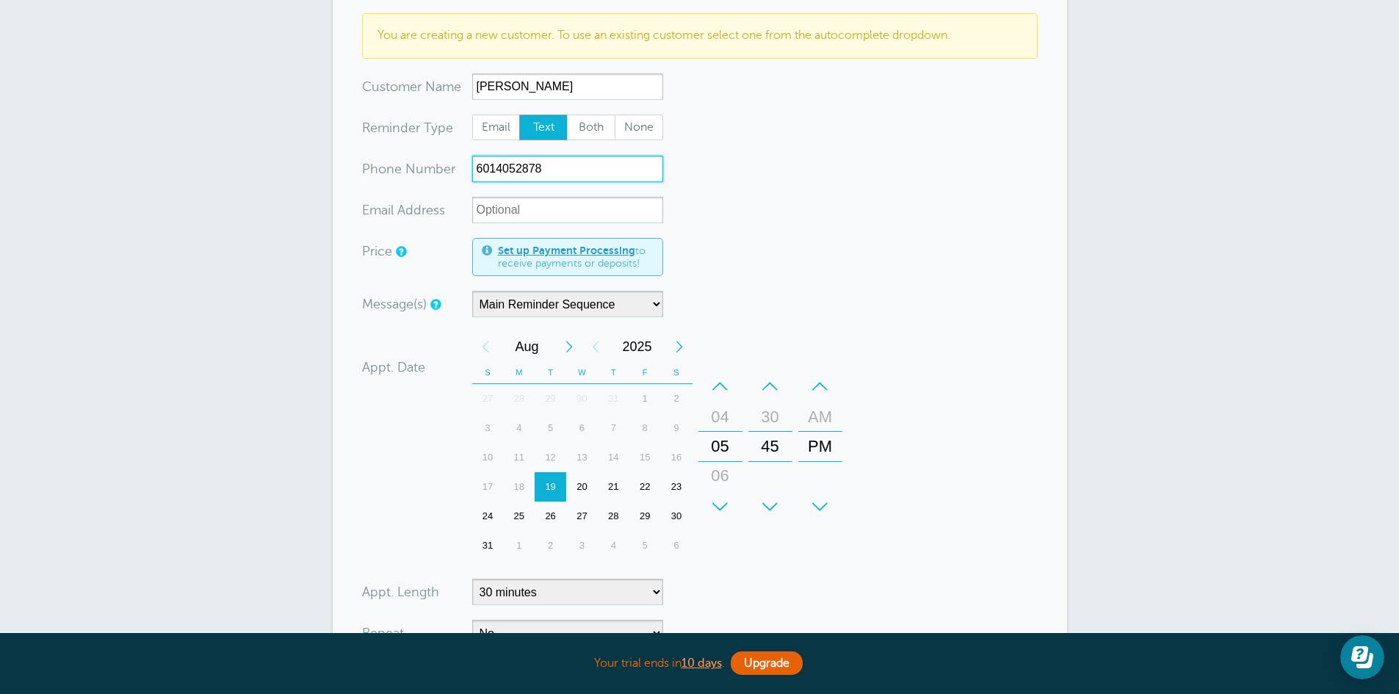
scroll to position [129, 0]
click at [722, 385] on div "–" at bounding box center [720, 385] width 44 height 29
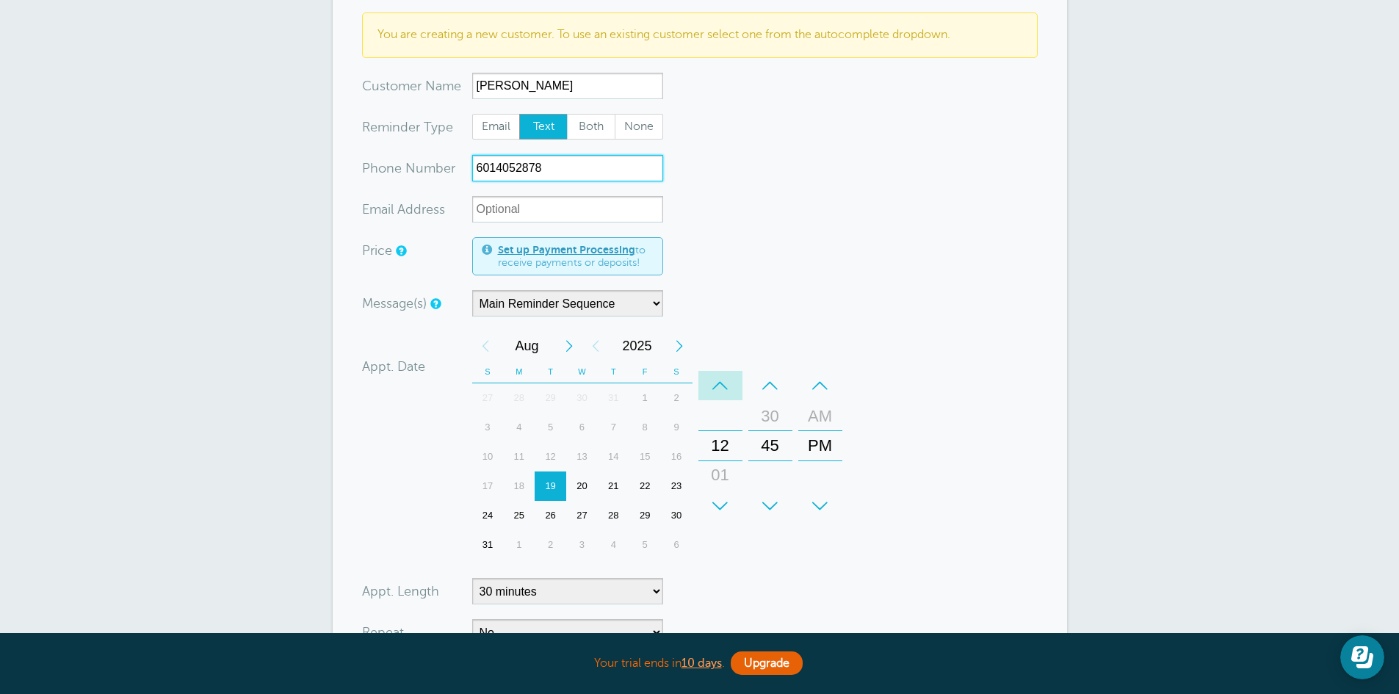
click at [722, 385] on div "–" at bounding box center [720, 385] width 44 height 29
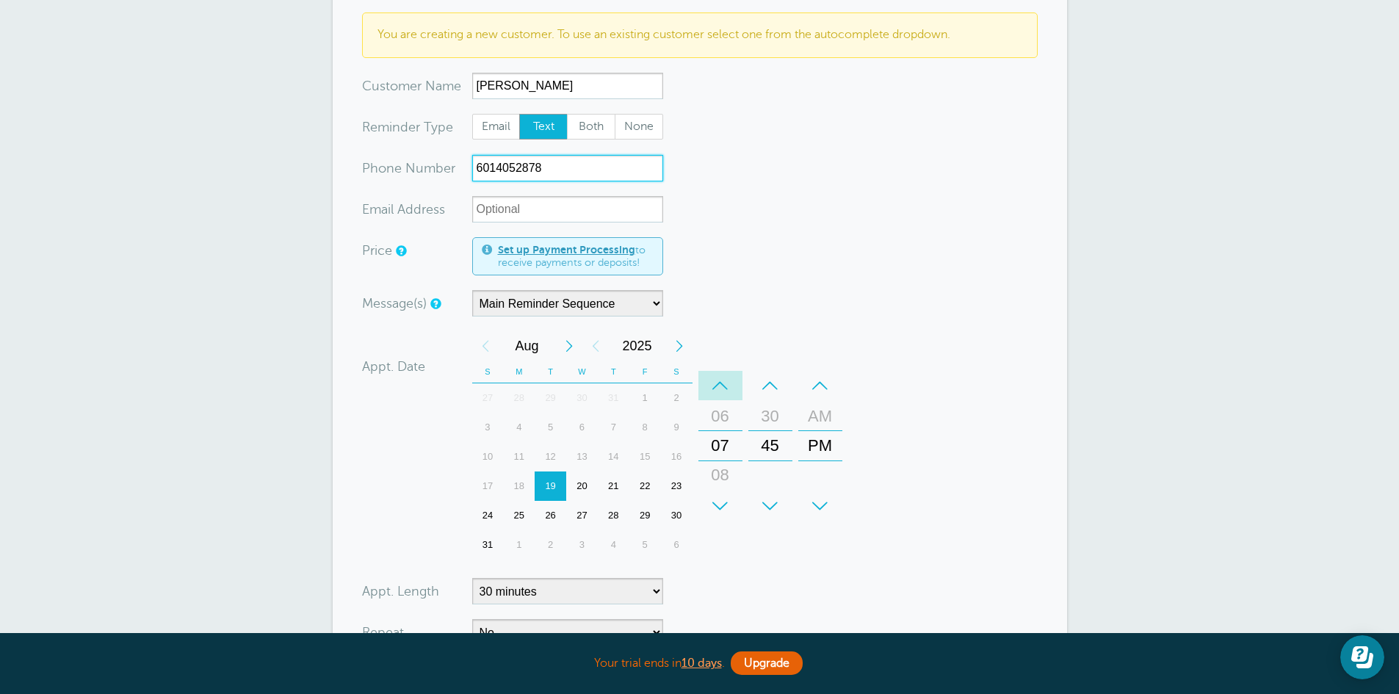
click at [722, 385] on div "–" at bounding box center [720, 385] width 44 height 29
click at [766, 391] on div "–" at bounding box center [770, 385] width 44 height 29
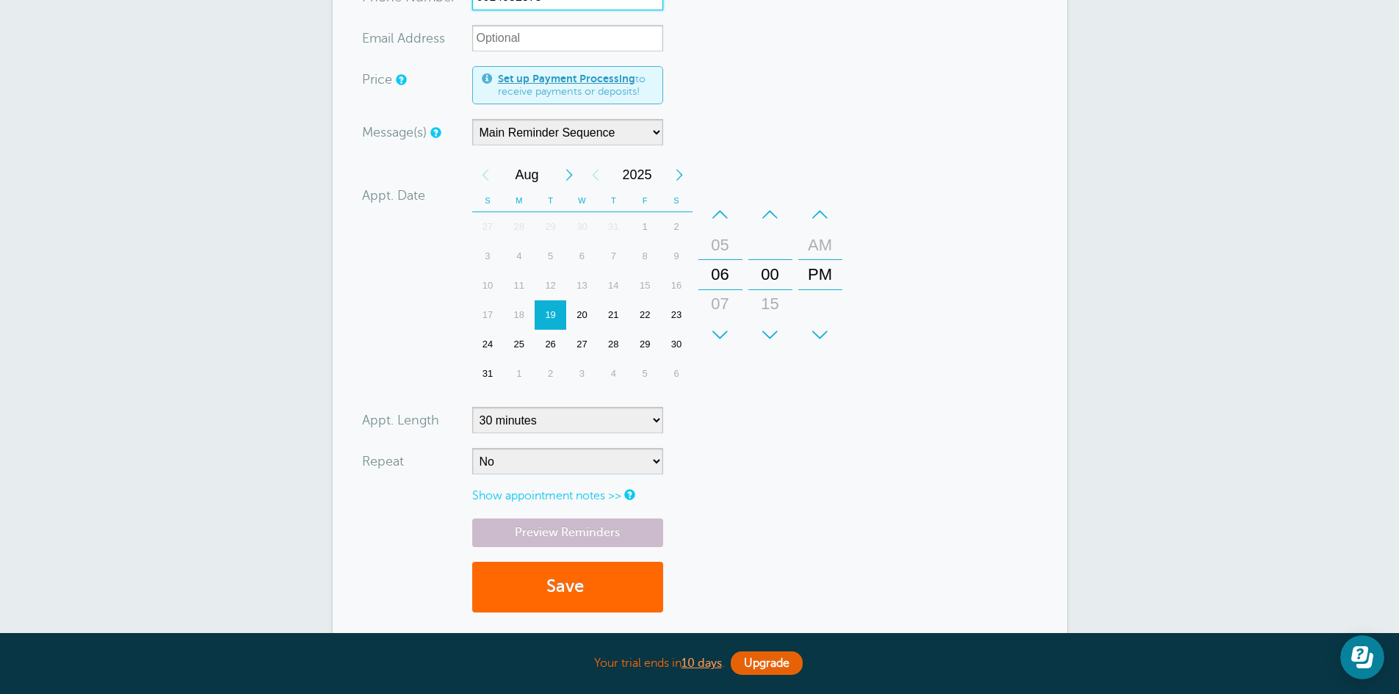
scroll to position [302, 0]
type input "6014052878"
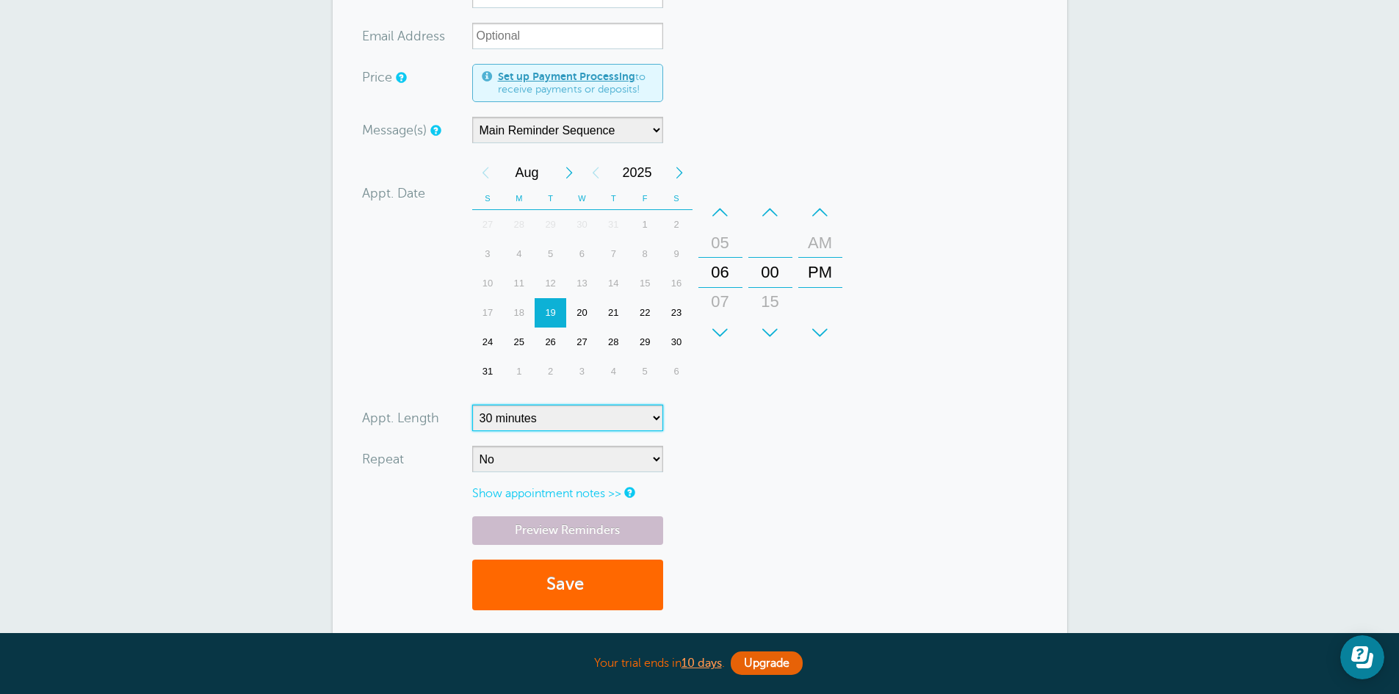
click at [652, 416] on select "5 minutes 10 minutes 15 minutes 20 minutes 25 minutes 30 minutes 35 minutes 40 …" at bounding box center [567, 418] width 191 height 26
select select "20"
click at [472, 405] on select "5 minutes 10 minutes 15 minutes 20 minutes 25 minutes 30 minutes 35 minutes 40 …" at bounding box center [567, 418] width 191 height 26
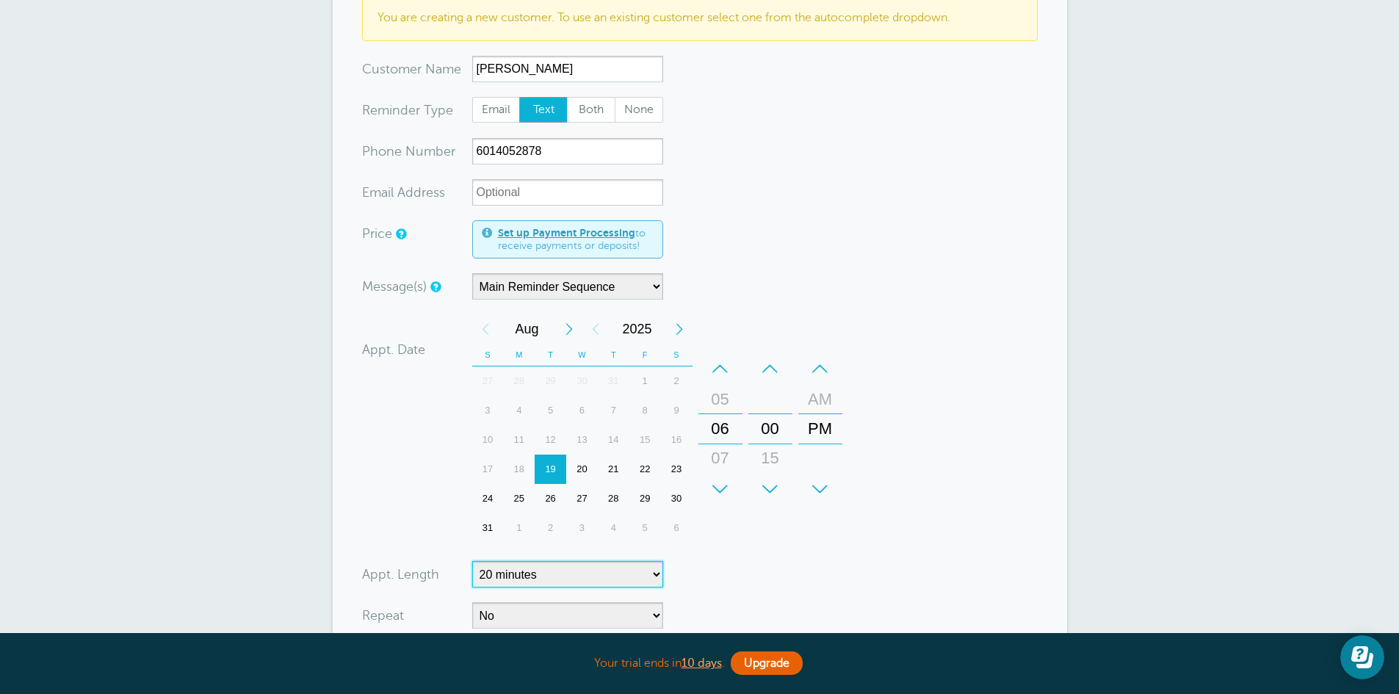
scroll to position [142, 0]
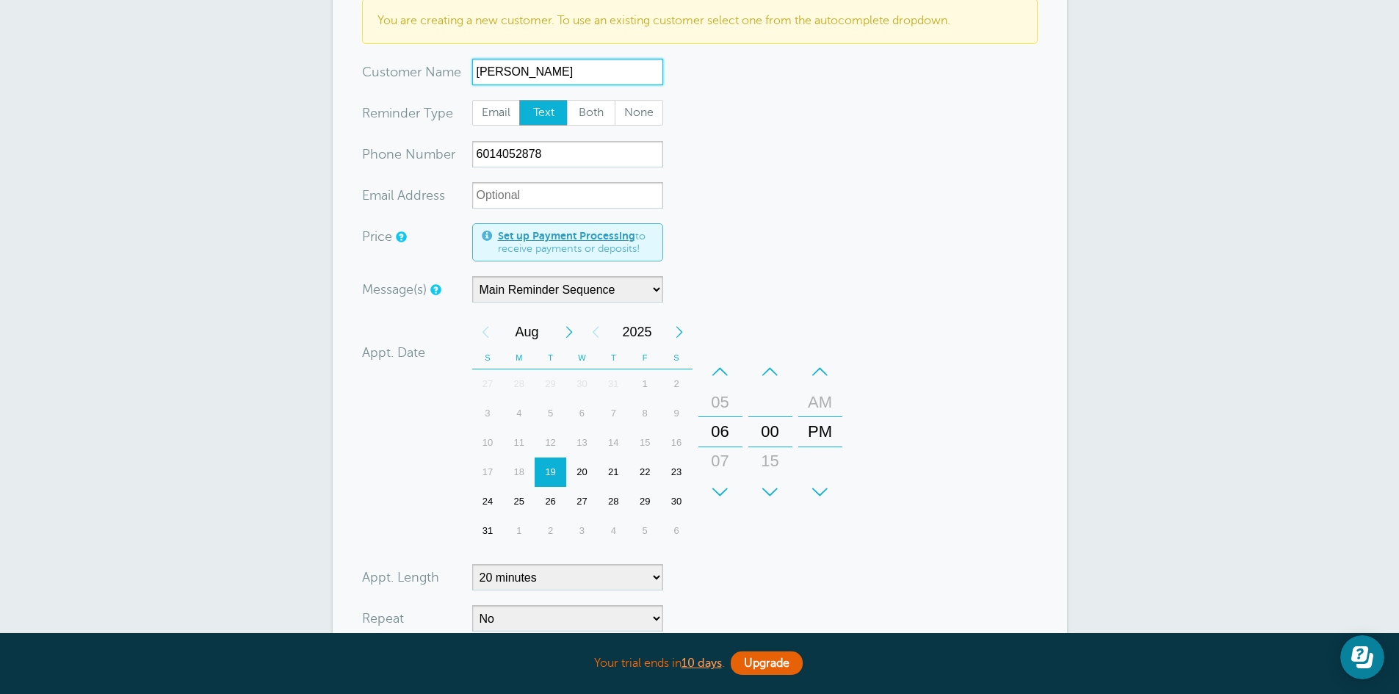
click at [493, 70] on input "Ray Brown" at bounding box center [567, 72] width 191 height 26
click at [498, 73] on input "Ray Brown" at bounding box center [567, 72] width 191 height 26
type input "Ray Brown"
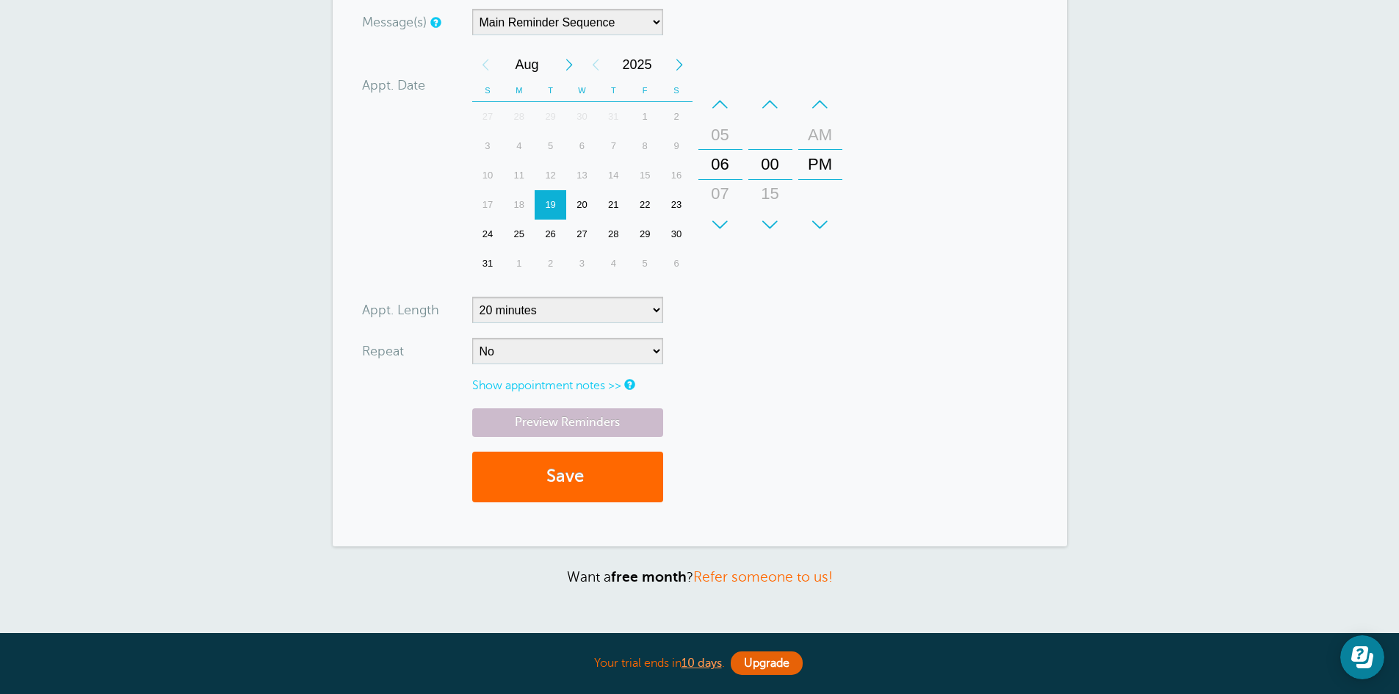
scroll to position [413, 0]
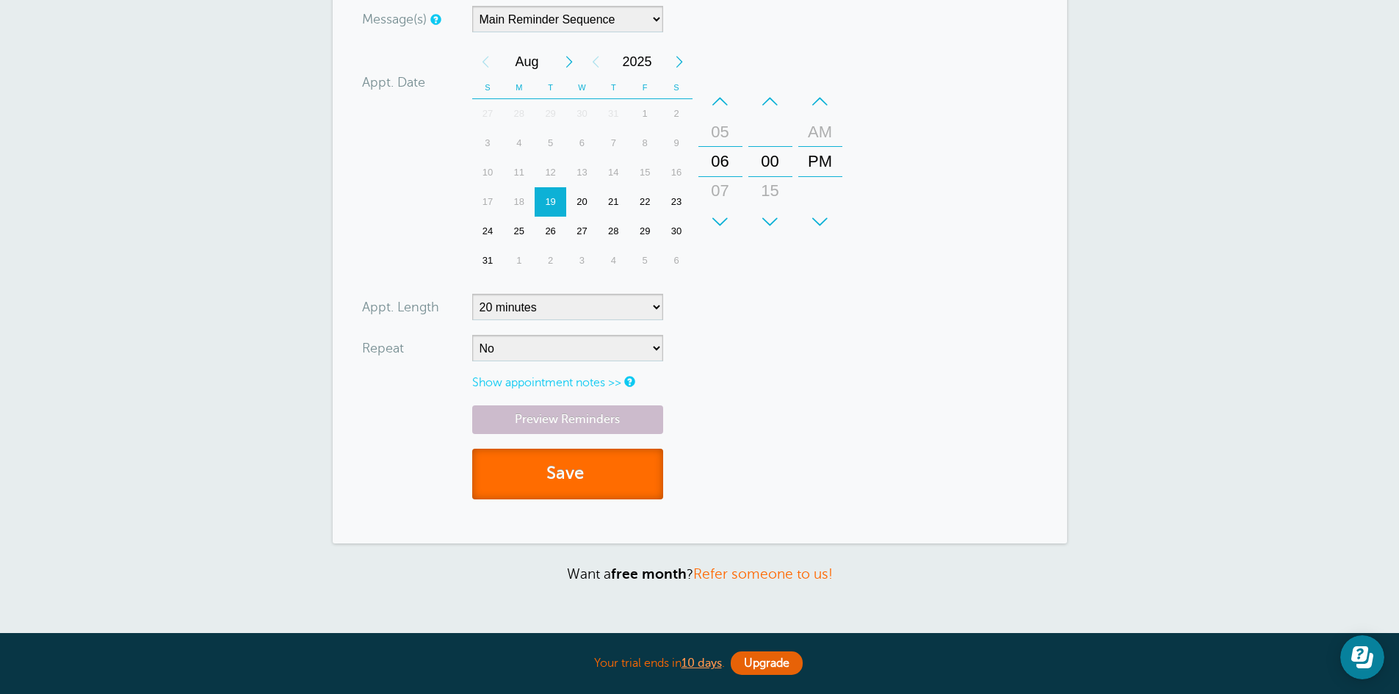
click at [574, 474] on button "Save" at bounding box center [567, 474] width 191 height 51
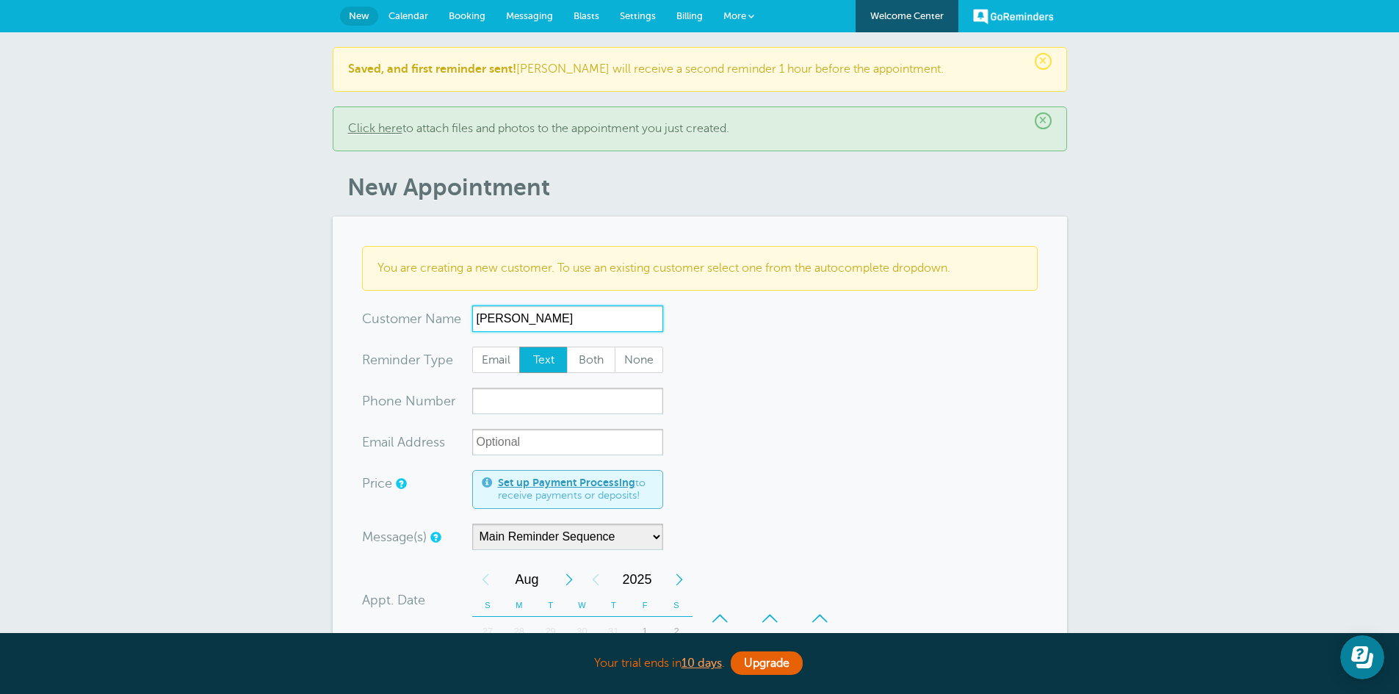
type input "[PERSON_NAME]"
click at [495, 406] on input "xxx-no-autofill" at bounding box center [567, 401] width 191 height 26
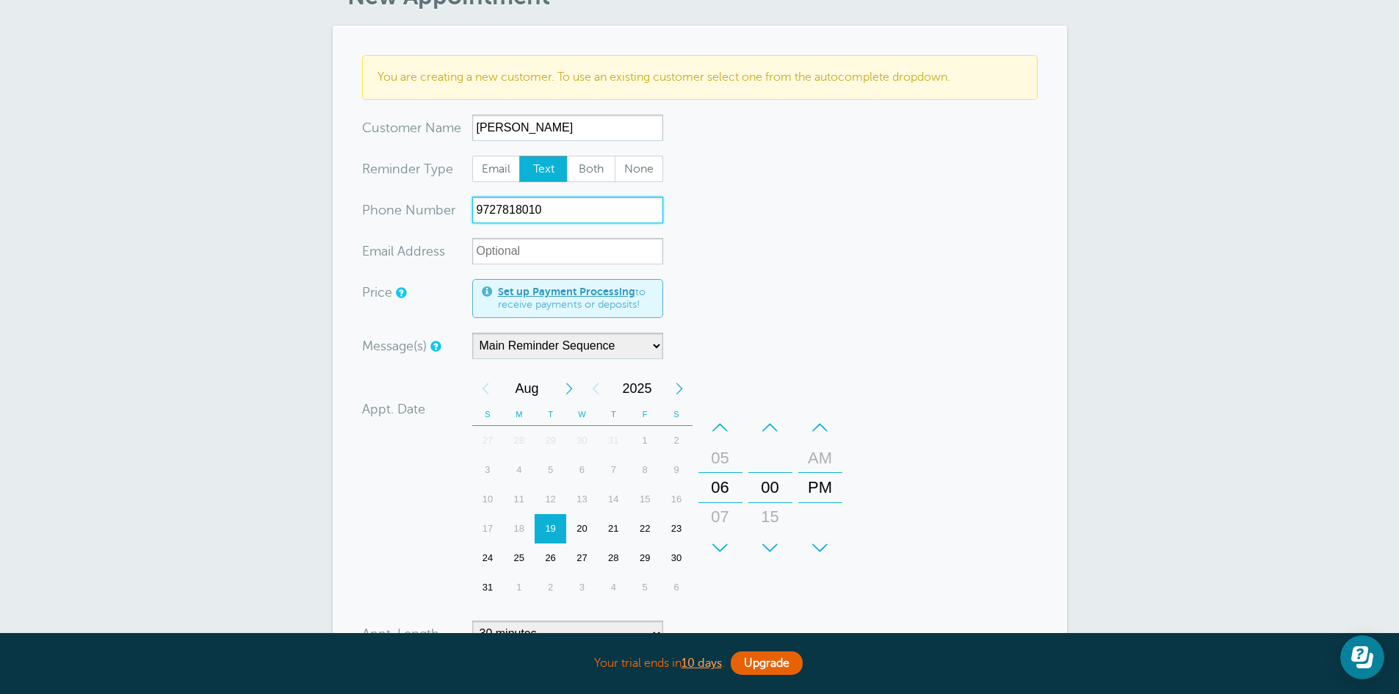
scroll to position [192, 0]
click at [717, 421] on div "–" at bounding box center [720, 425] width 44 height 29
click at [720, 551] on div "+" at bounding box center [720, 546] width 44 height 29
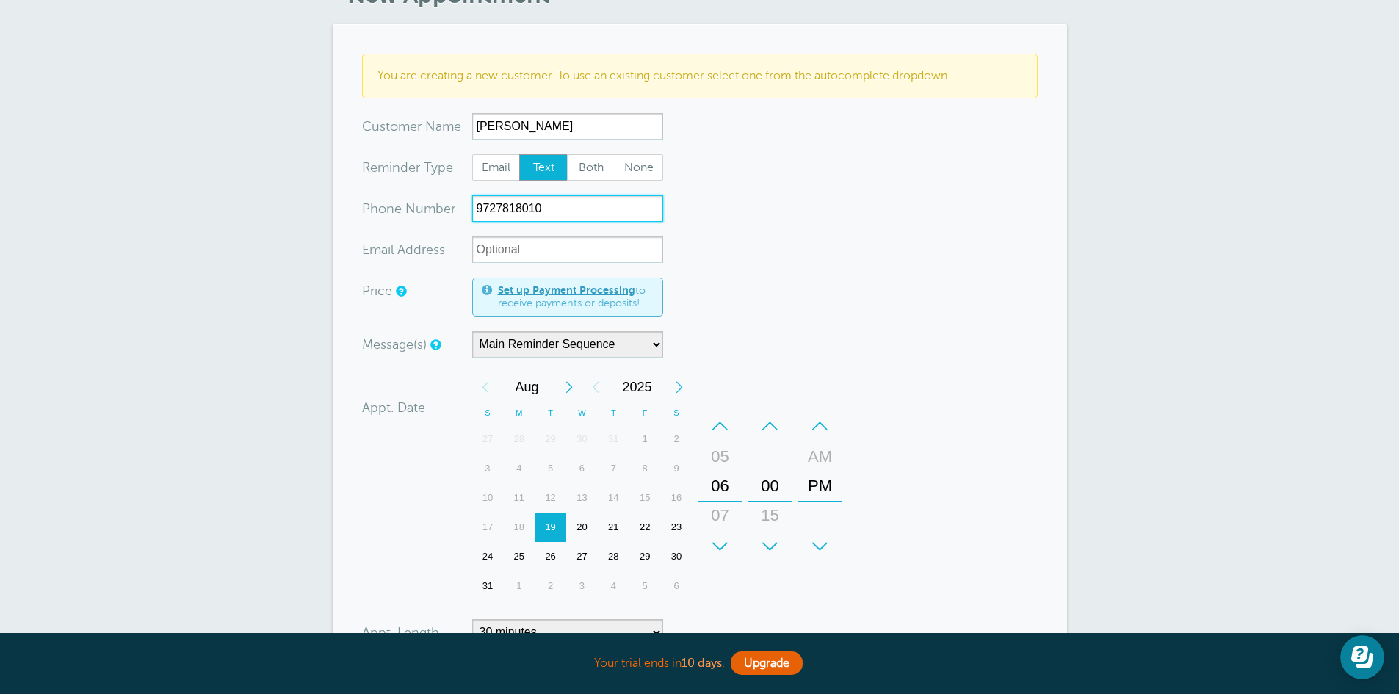
click at [720, 551] on div "+" at bounding box center [720, 546] width 44 height 29
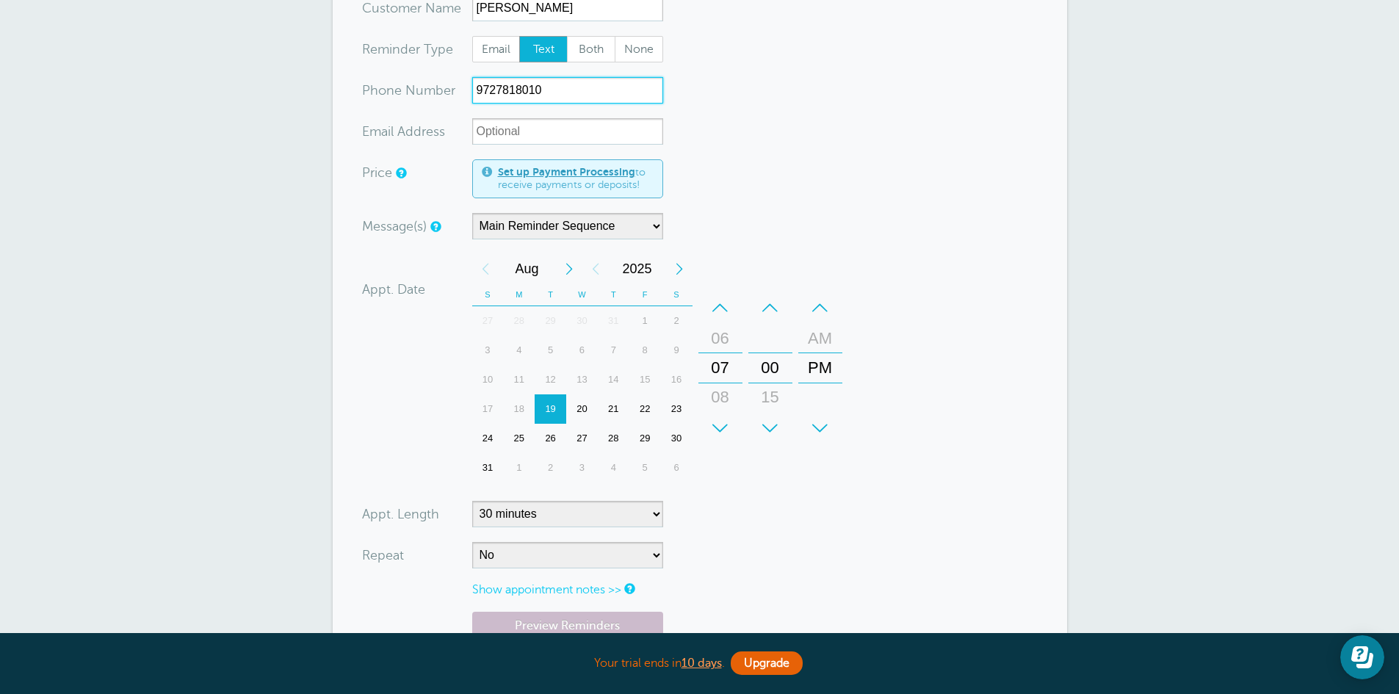
scroll to position [317, 0]
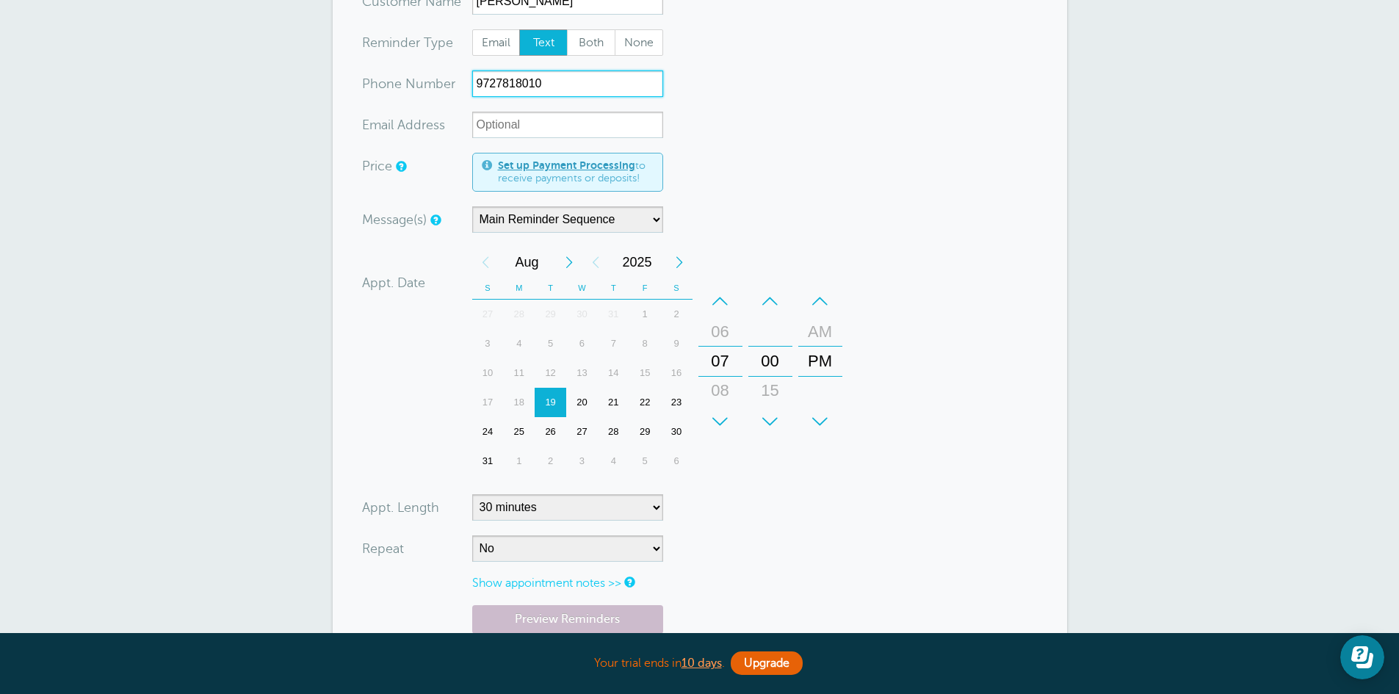
type input "9727818010"
click at [650, 500] on select "5 minutes 10 minutes 15 minutes 20 minutes 25 minutes 30 minutes 35 minutes 40 …" at bounding box center [567, 507] width 191 height 26
select select "20"
click at [472, 494] on select "5 minutes 10 minutes 15 minutes 20 minutes 25 minutes 30 minutes 35 minutes 40 …" at bounding box center [567, 507] width 191 height 26
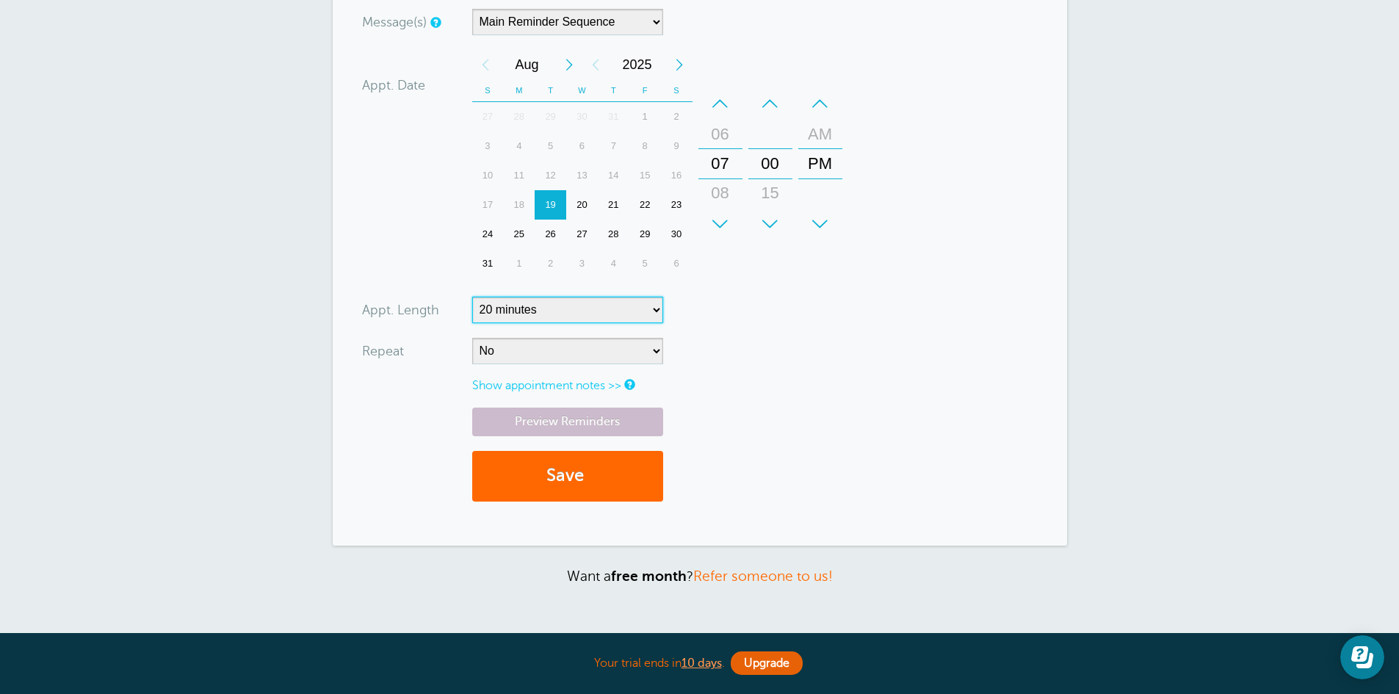
scroll to position [521, 0]
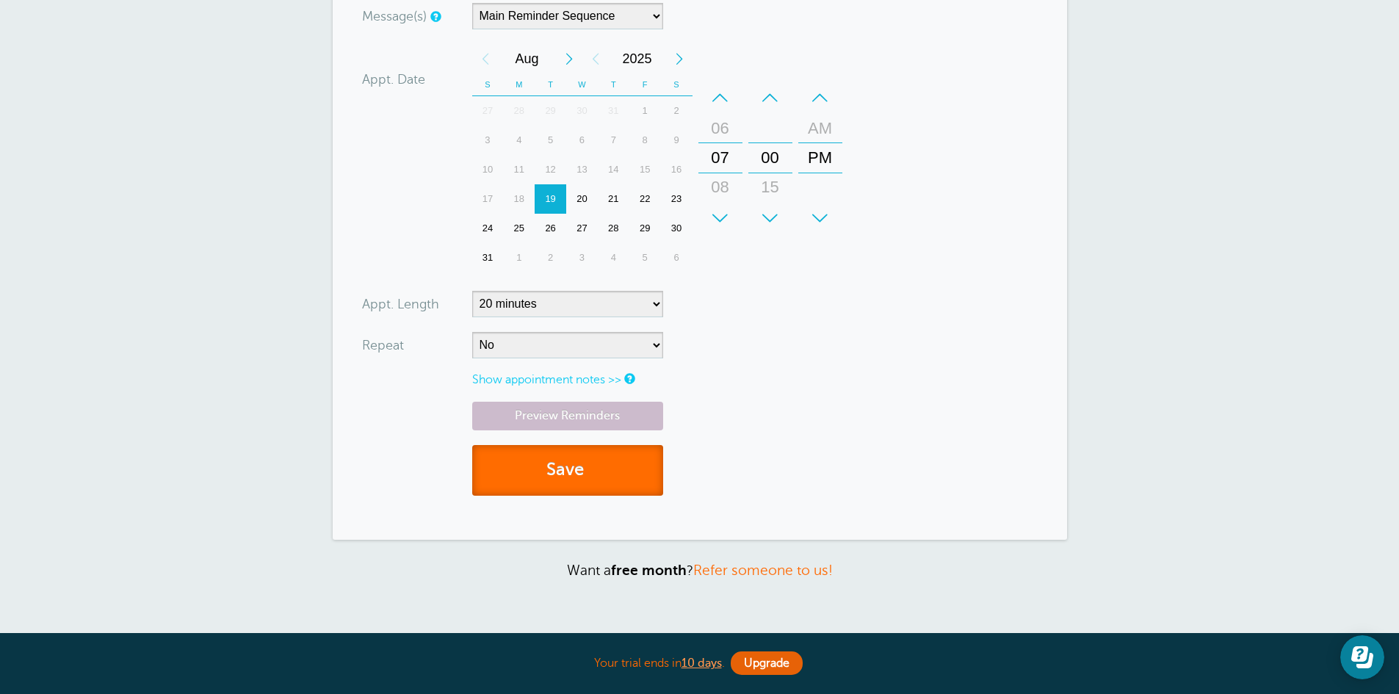
click at [599, 480] on button "Save" at bounding box center [567, 470] width 191 height 51
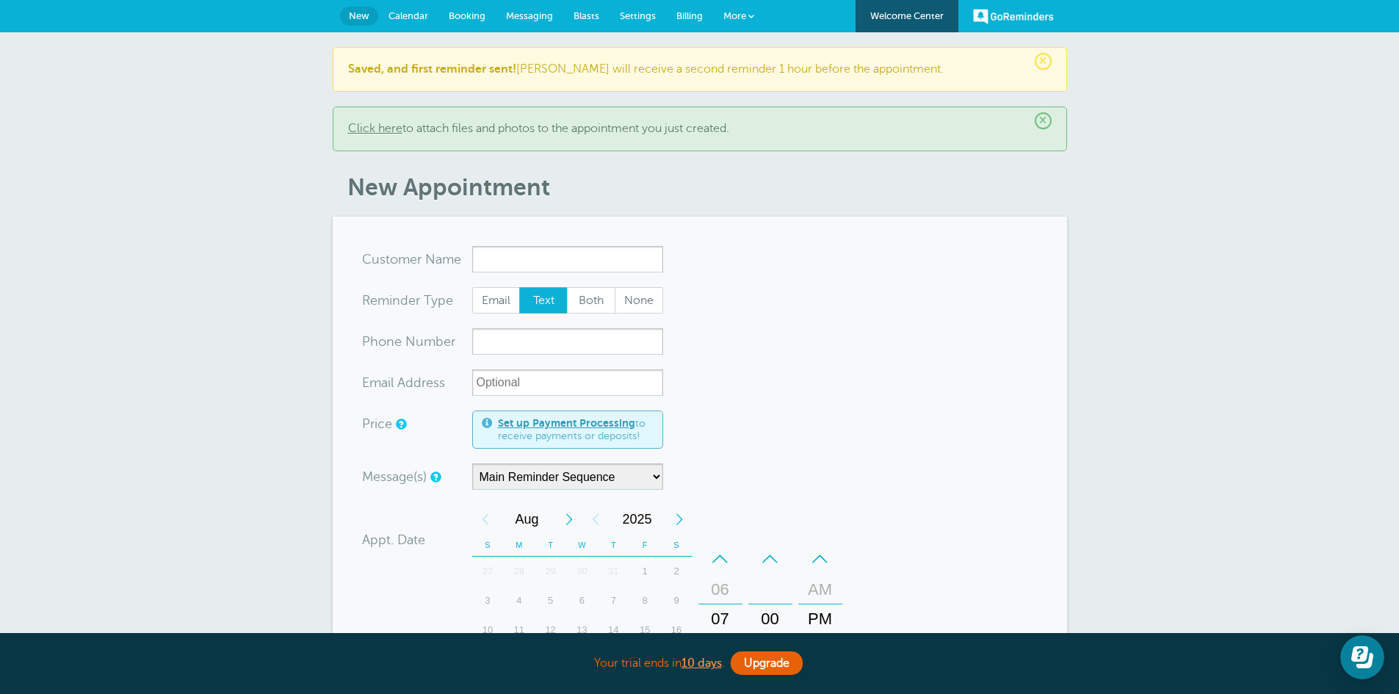
click at [420, 14] on span "Calendar" at bounding box center [408, 15] width 40 height 11
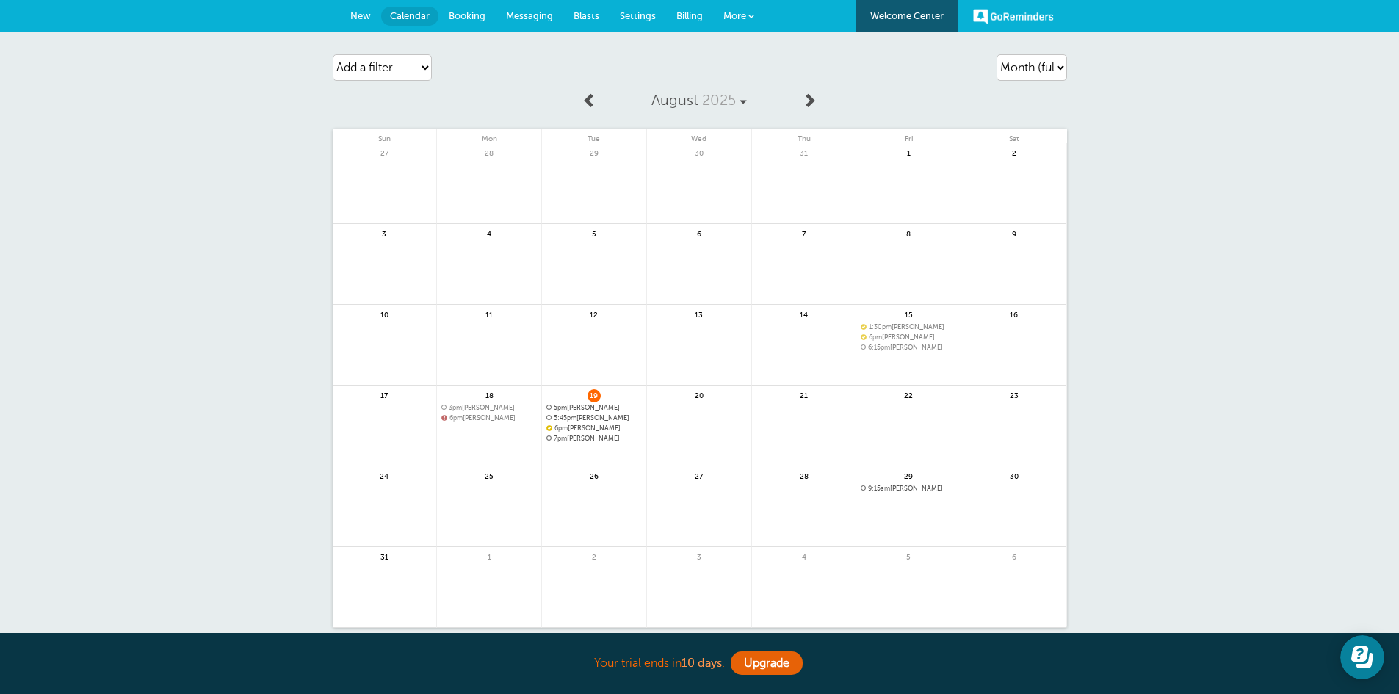
click at [361, 12] on span "New" at bounding box center [360, 15] width 21 height 11
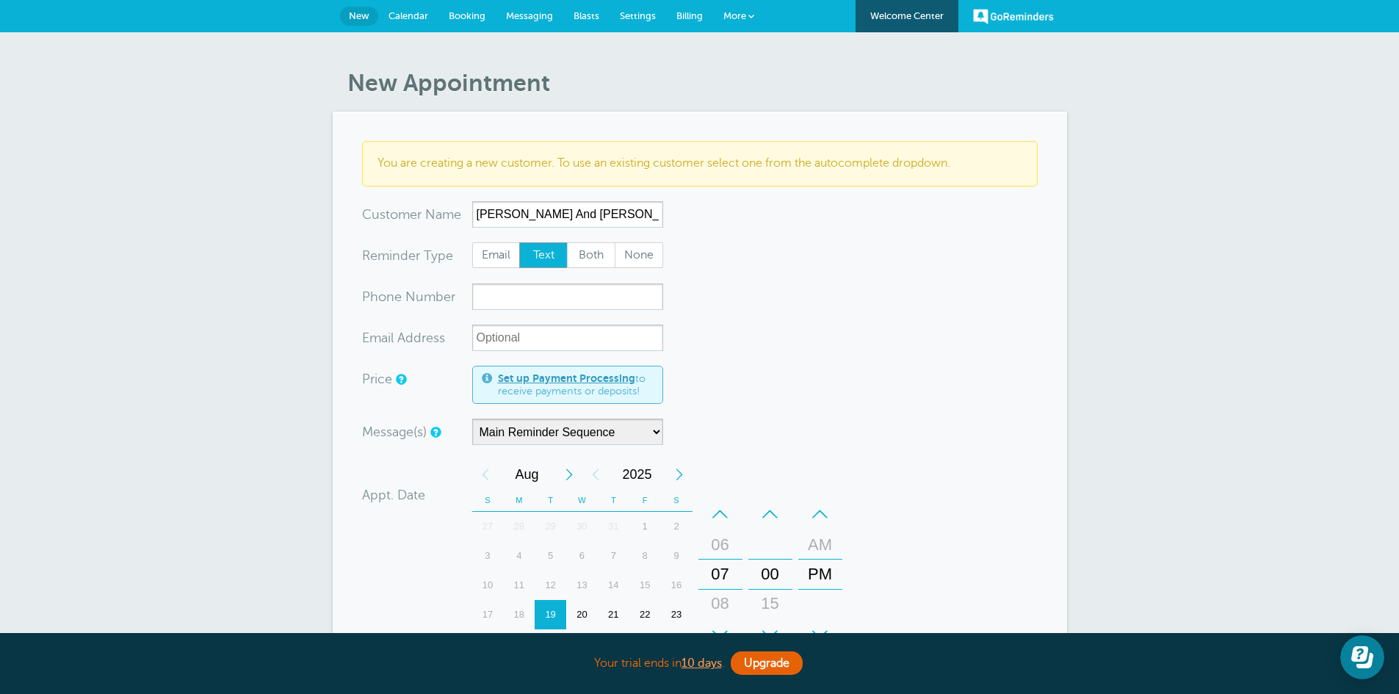
type input "Riley And Ashley"
click at [508, 298] on input "xxx-no-autofill" at bounding box center [567, 296] width 191 height 26
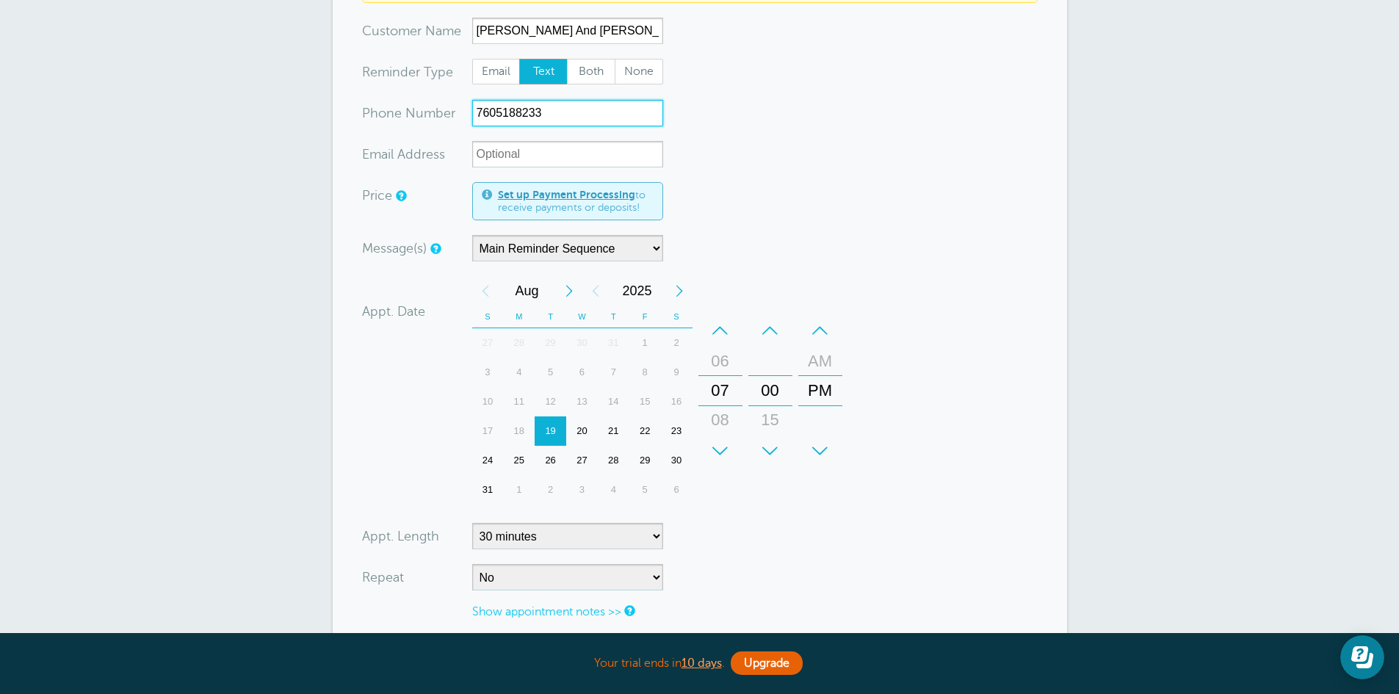
scroll to position [184, 0]
type input "7605188233"
click at [656, 532] on select "5 minutes 10 minutes 15 minutes 20 minutes 25 minutes 30 minutes 35 minutes 40 …" at bounding box center [567, 535] width 191 height 26
select select "20"
click at [472, 522] on select "5 minutes 10 minutes 15 minutes 20 minutes 25 minutes 30 minutes 35 minutes 40 …" at bounding box center [567, 535] width 191 height 26
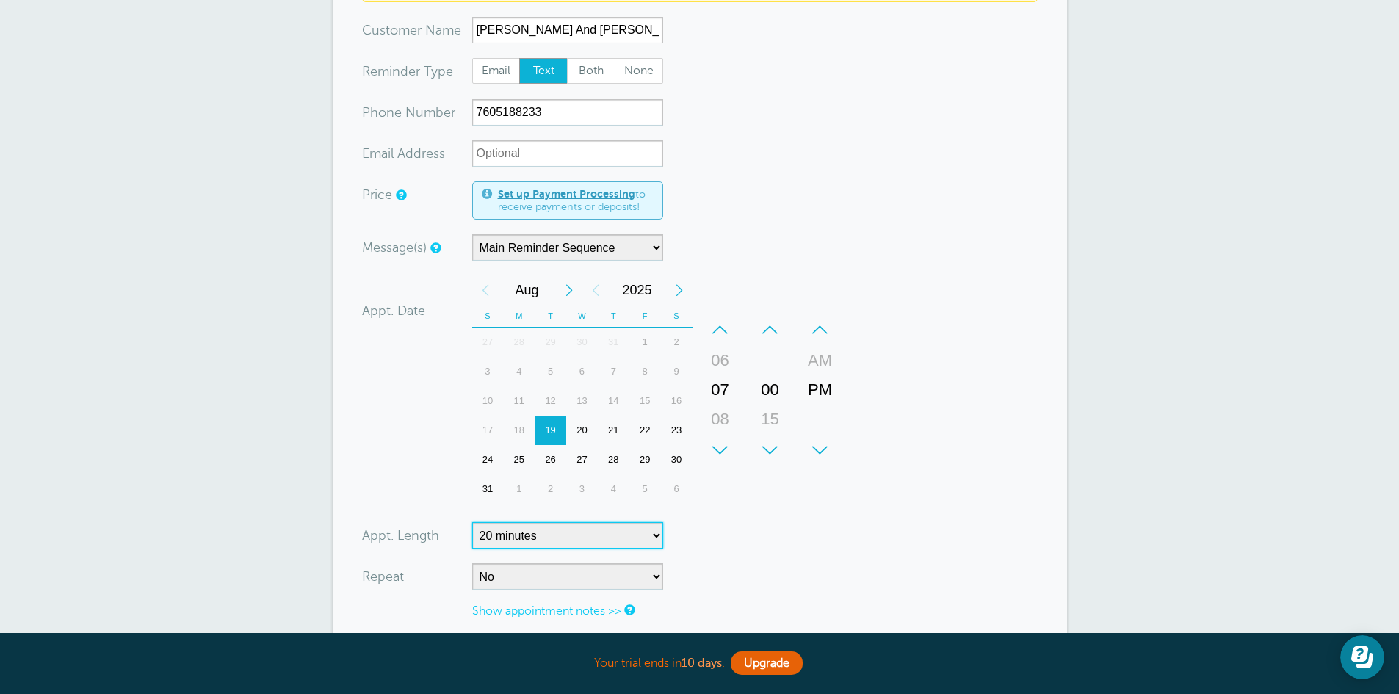
click at [721, 328] on div "–" at bounding box center [720, 329] width 44 height 29
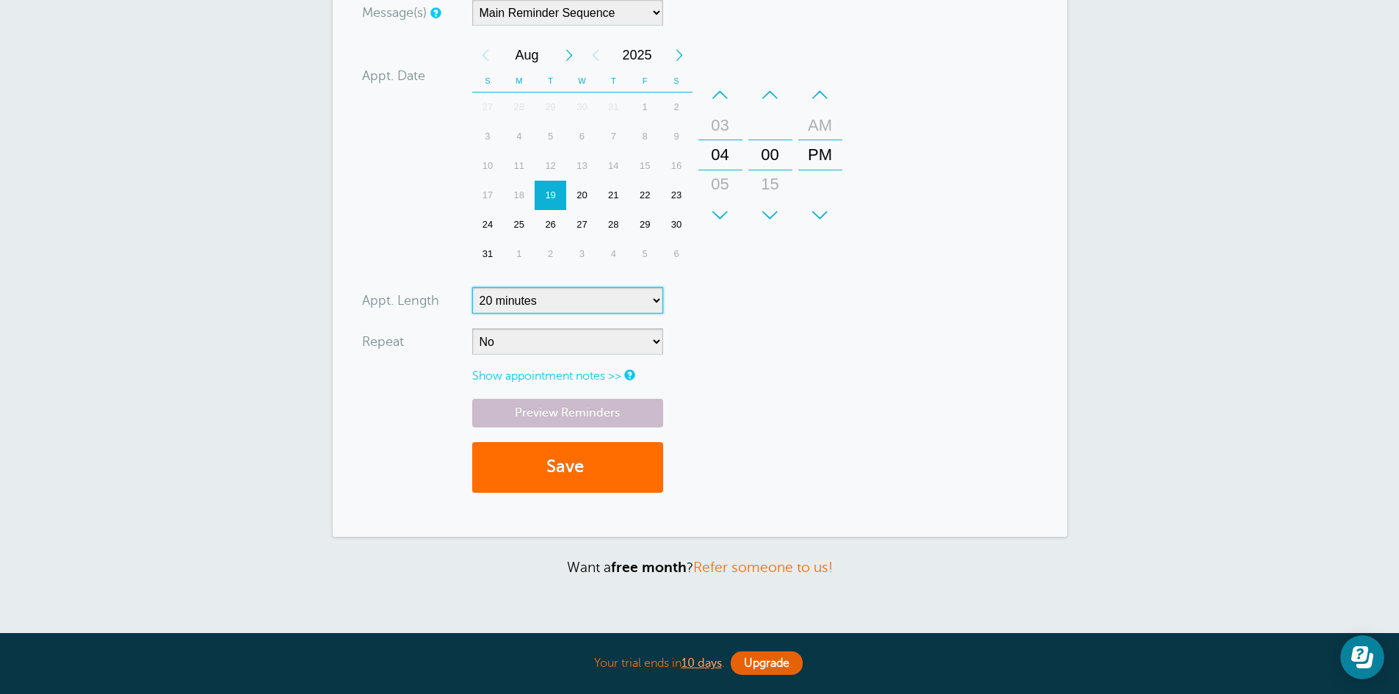
scroll to position [420, 0]
click at [591, 458] on button "Save" at bounding box center [567, 466] width 191 height 51
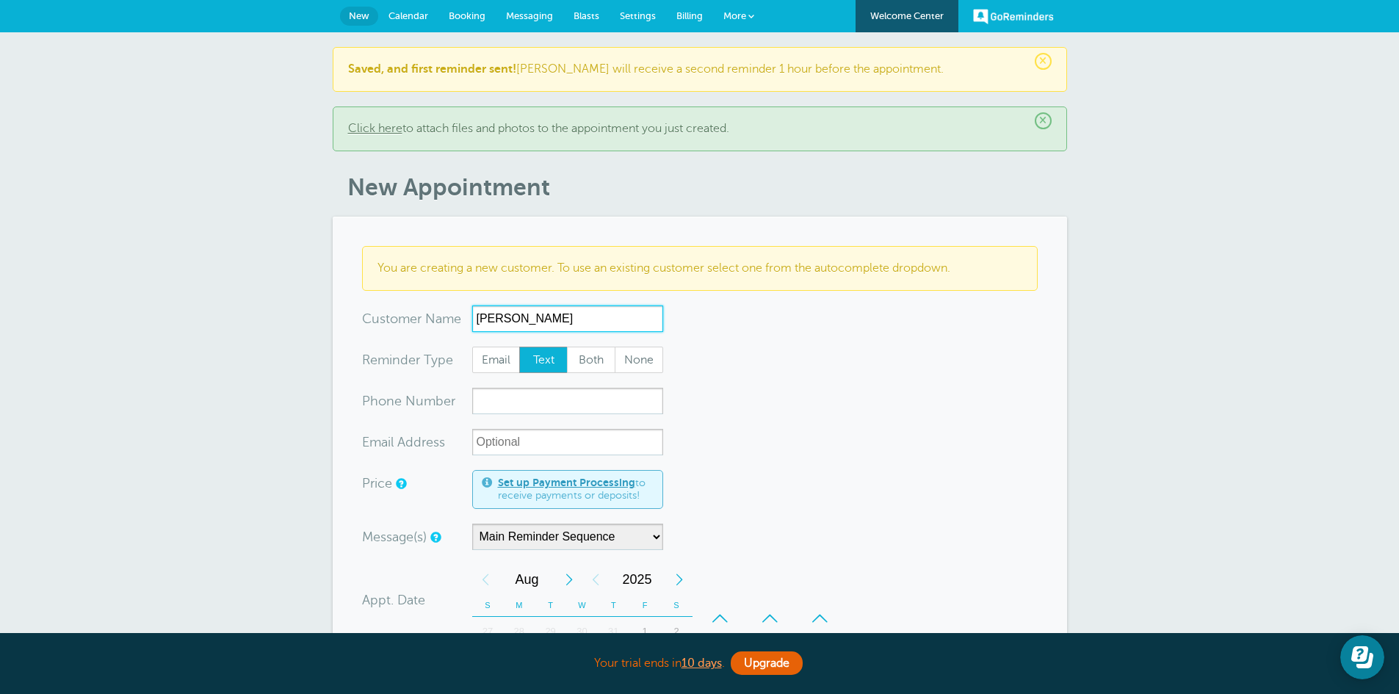
type input "Jarod Dodson"
click at [498, 399] on input "xxx-no-autofill" at bounding box center [567, 401] width 191 height 26
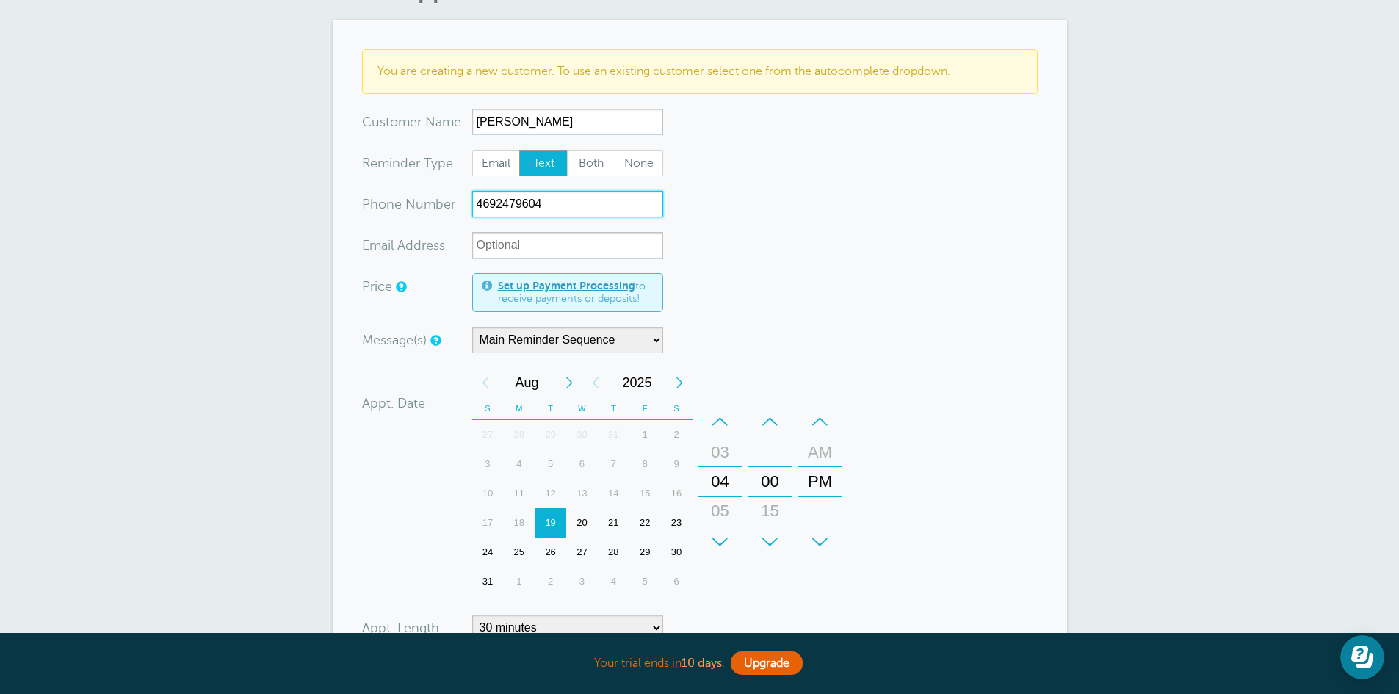
scroll to position [281, 0]
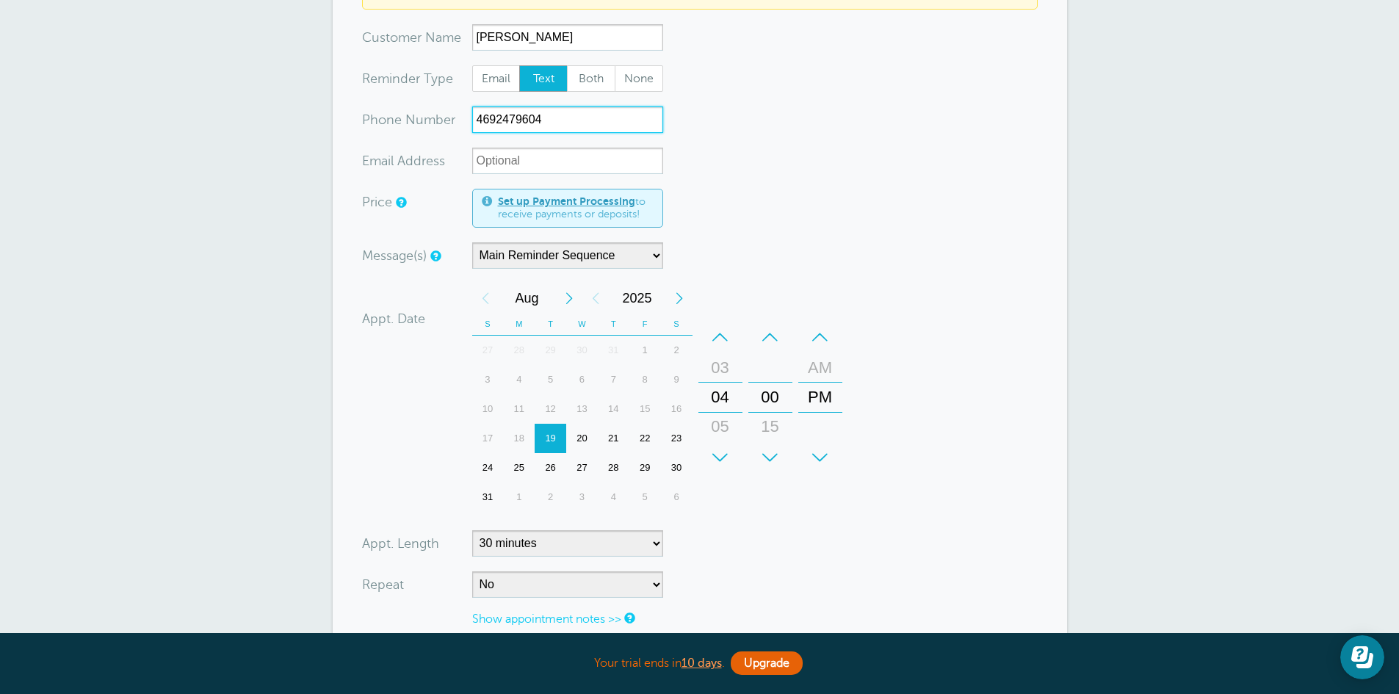
click at [584, 438] on div "20" at bounding box center [582, 438] width 32 height 29
click at [717, 336] on div "–" at bounding box center [720, 336] width 44 height 29
click at [719, 458] on div "+" at bounding box center [720, 457] width 44 height 29
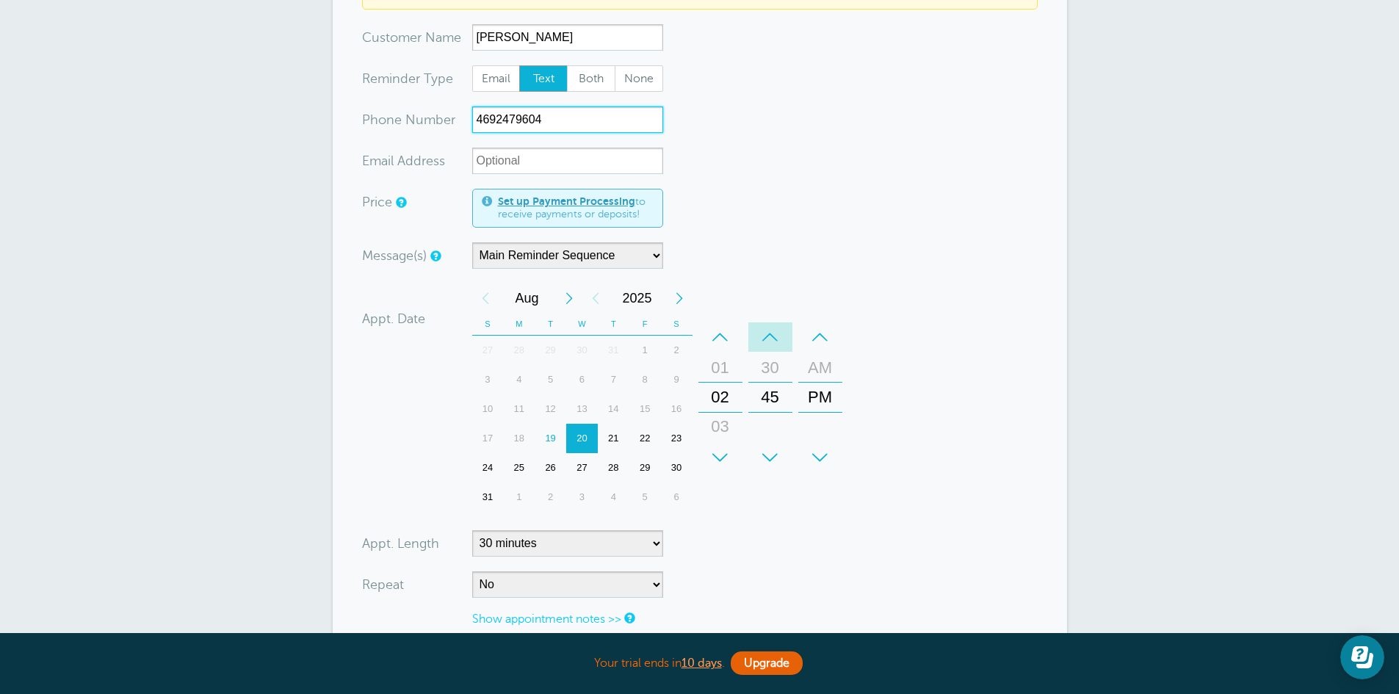
click at [770, 328] on div "–" at bounding box center [770, 336] width 44 height 29
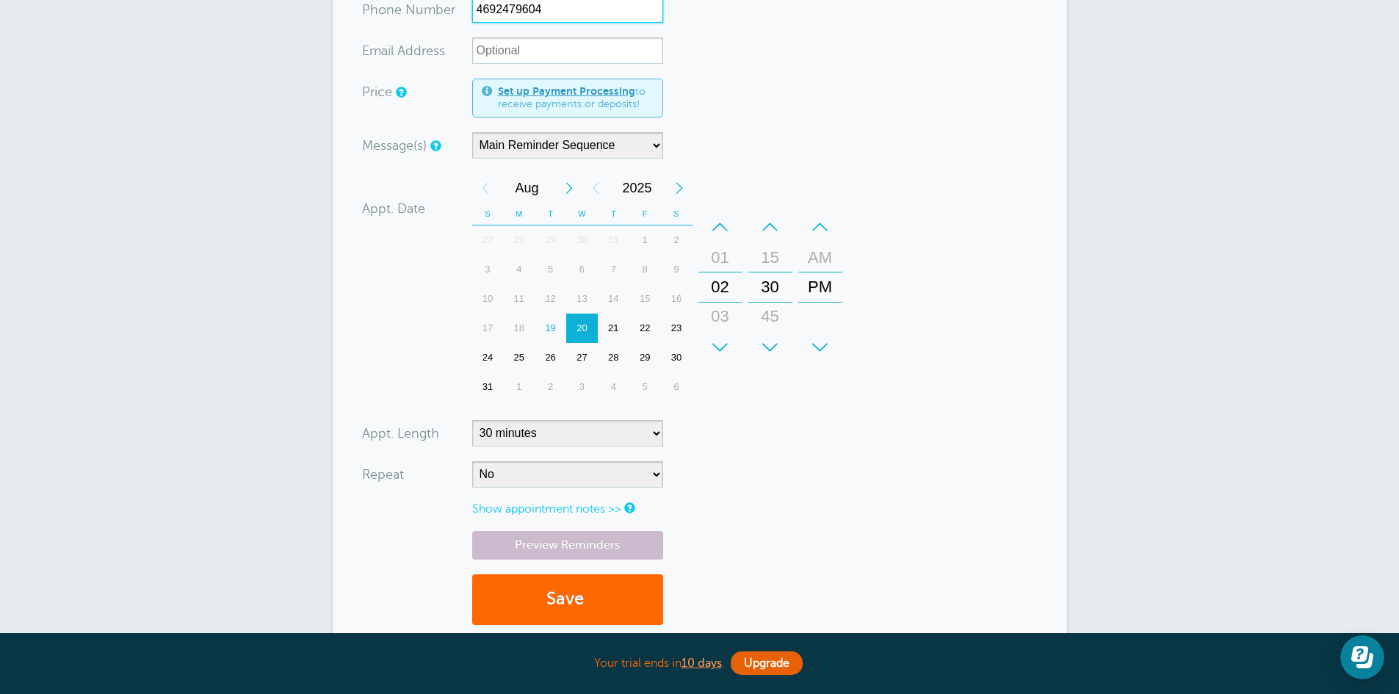
scroll to position [394, 0]
type input "4692479604"
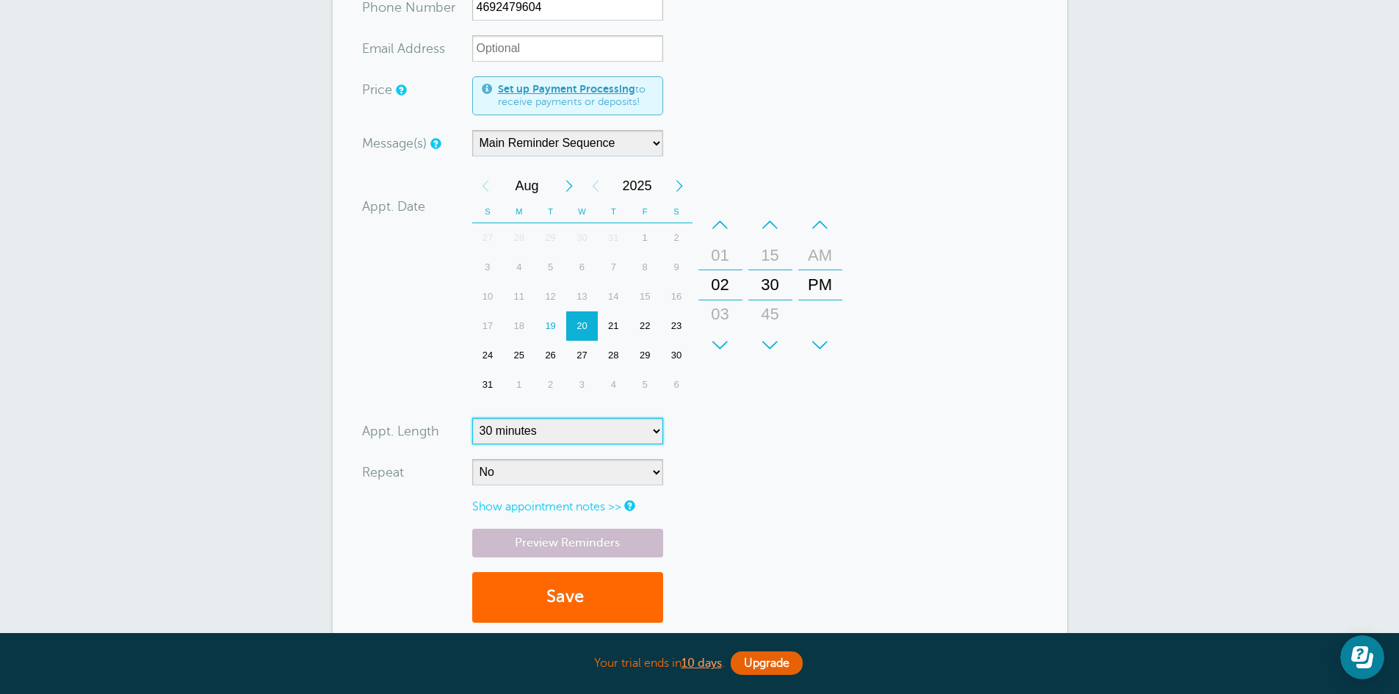
click at [651, 433] on select "5 minutes 10 minutes 15 minutes 20 minutes 25 minutes 30 minutes 35 minutes 40 …" at bounding box center [567, 431] width 191 height 26
select select "20"
click at [472, 418] on select "5 minutes 10 minutes 15 minutes 20 minutes 25 minutes 30 minutes 35 minutes 40 …" at bounding box center [567, 431] width 191 height 26
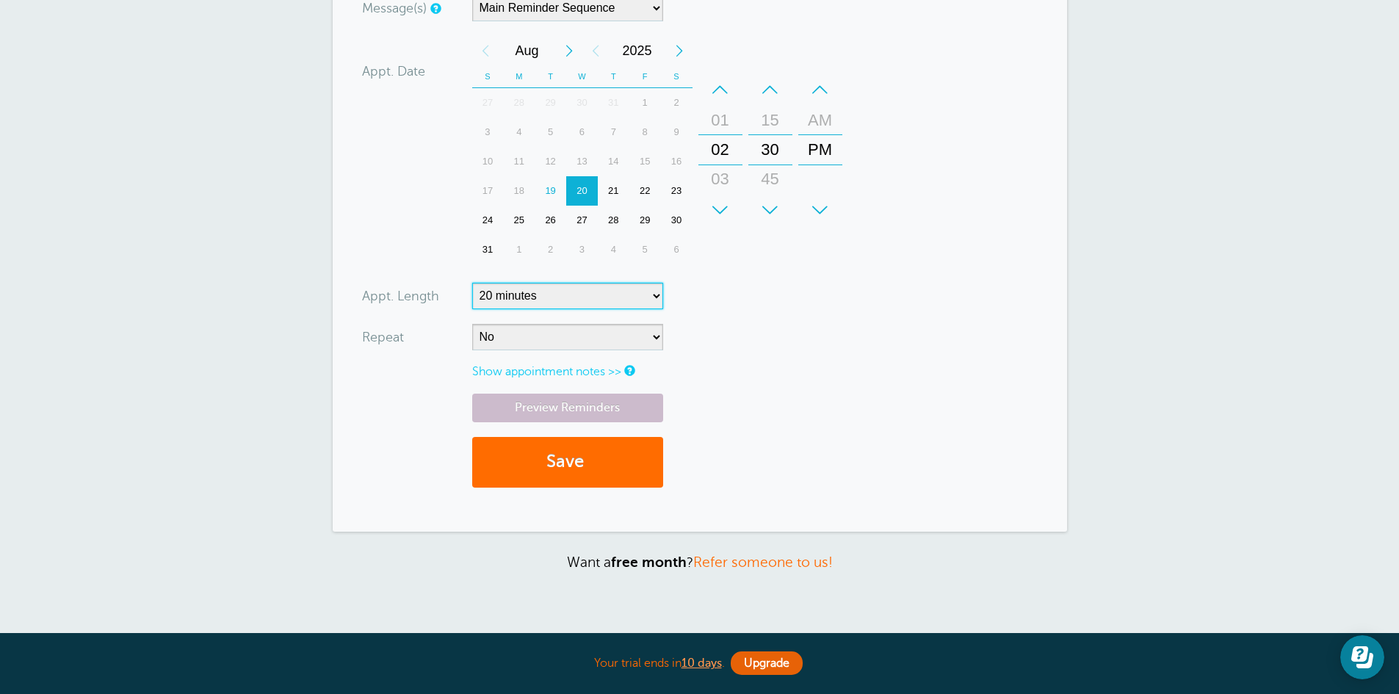
scroll to position [532, 0]
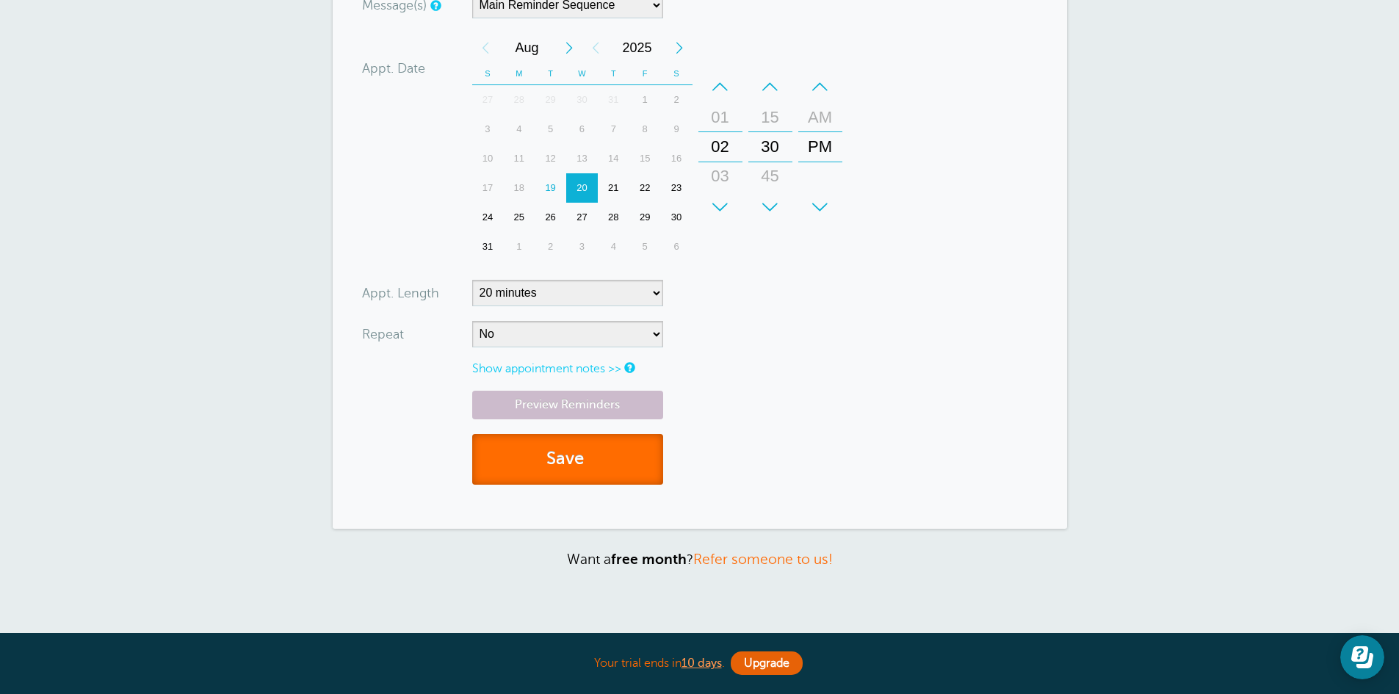
click at [618, 464] on button "Save" at bounding box center [567, 459] width 191 height 51
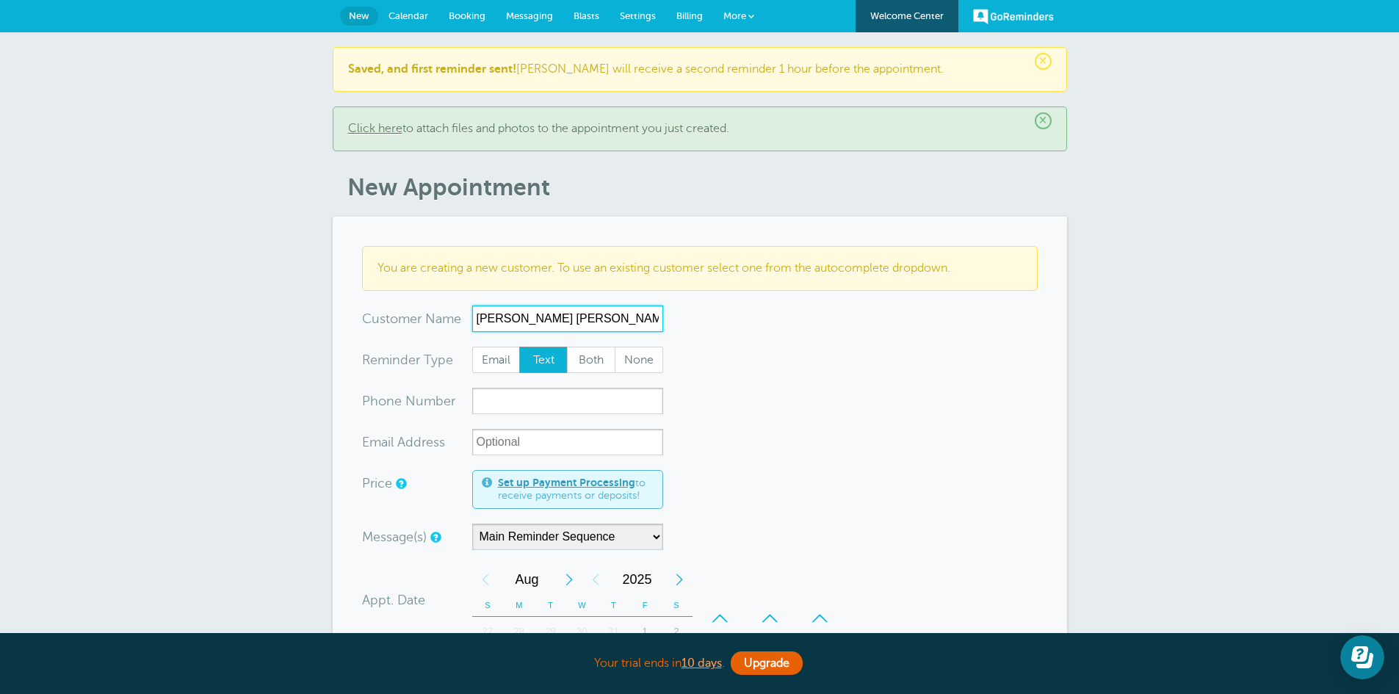
type input "[PERSON_NAME] [PERSON_NAME]"
click at [515, 404] on input "xxx-no-autofill" at bounding box center [567, 401] width 191 height 26
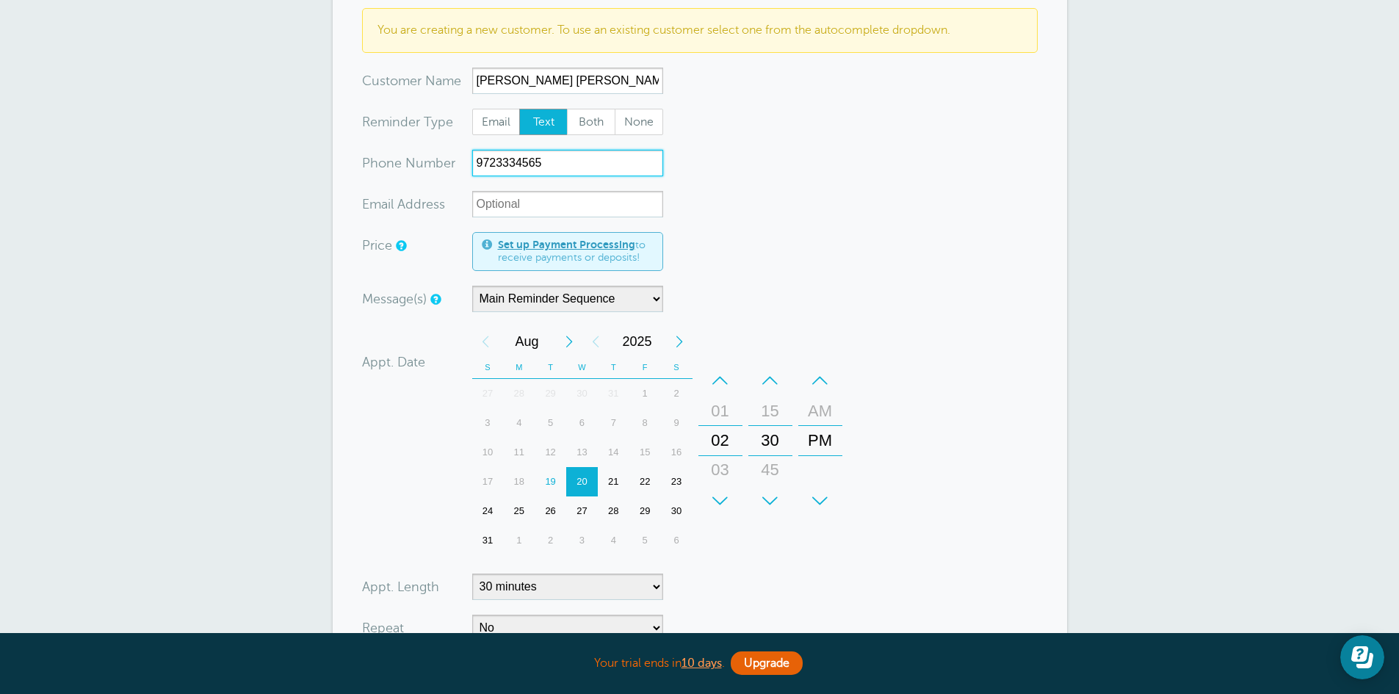
scroll to position [239, 0]
click at [719, 376] on div "–" at bounding box center [720, 379] width 44 height 29
click at [722, 499] on div "+" at bounding box center [720, 499] width 44 height 29
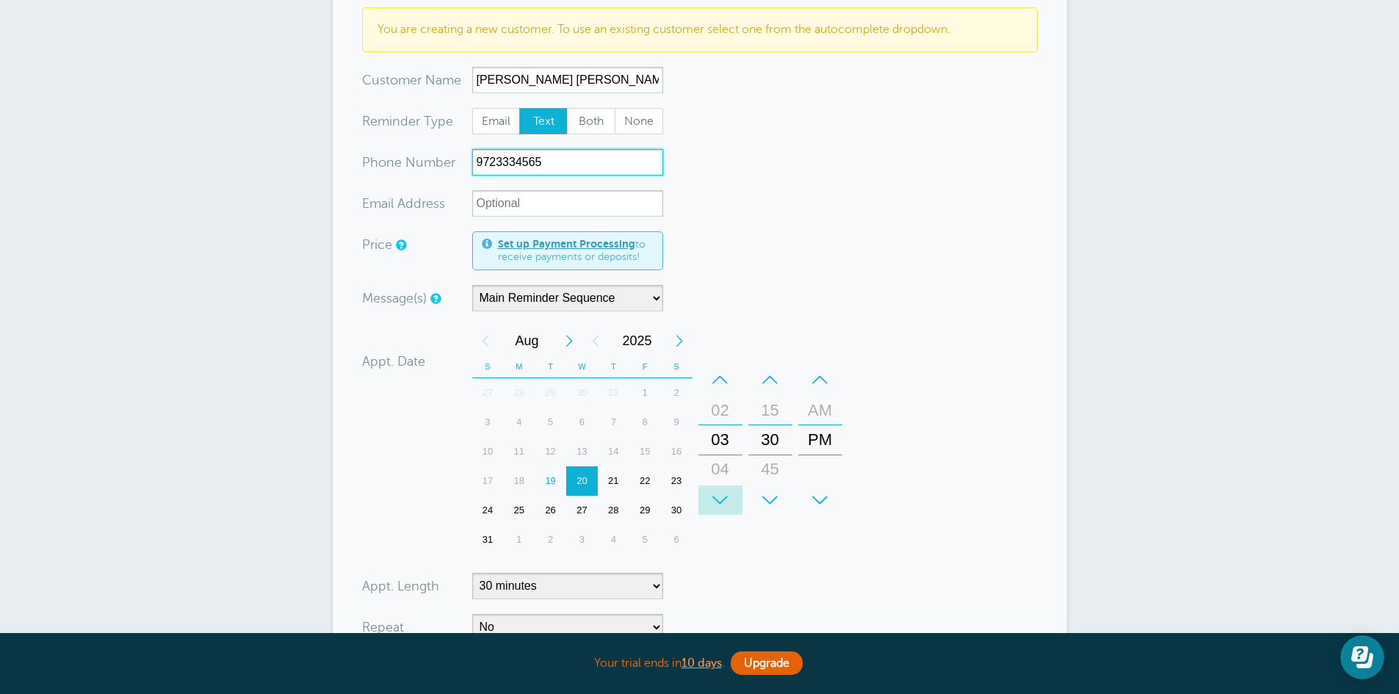
click at [722, 499] on div "+" at bounding box center [720, 499] width 44 height 29
click at [770, 492] on div "+" at bounding box center [770, 499] width 44 height 29
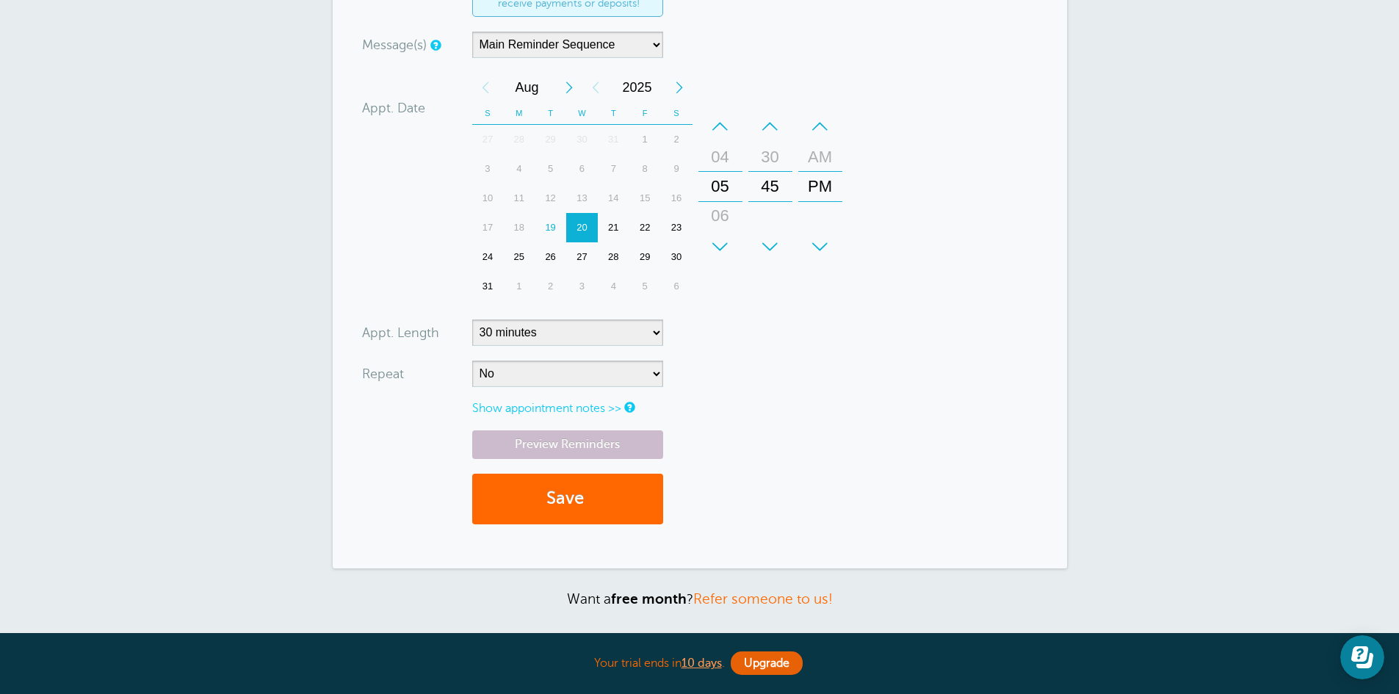
scroll to position [493, 0]
type input "9723334565"
click at [651, 330] on select "5 minutes 10 minutes 15 minutes 20 minutes 25 minutes 30 minutes 35 minutes 40 …" at bounding box center [567, 332] width 191 height 26
select select "20"
click at [472, 319] on select "5 minutes 10 minutes 15 minutes 20 minutes 25 minutes 30 minutes 35 minutes 40 …" at bounding box center [567, 332] width 191 height 26
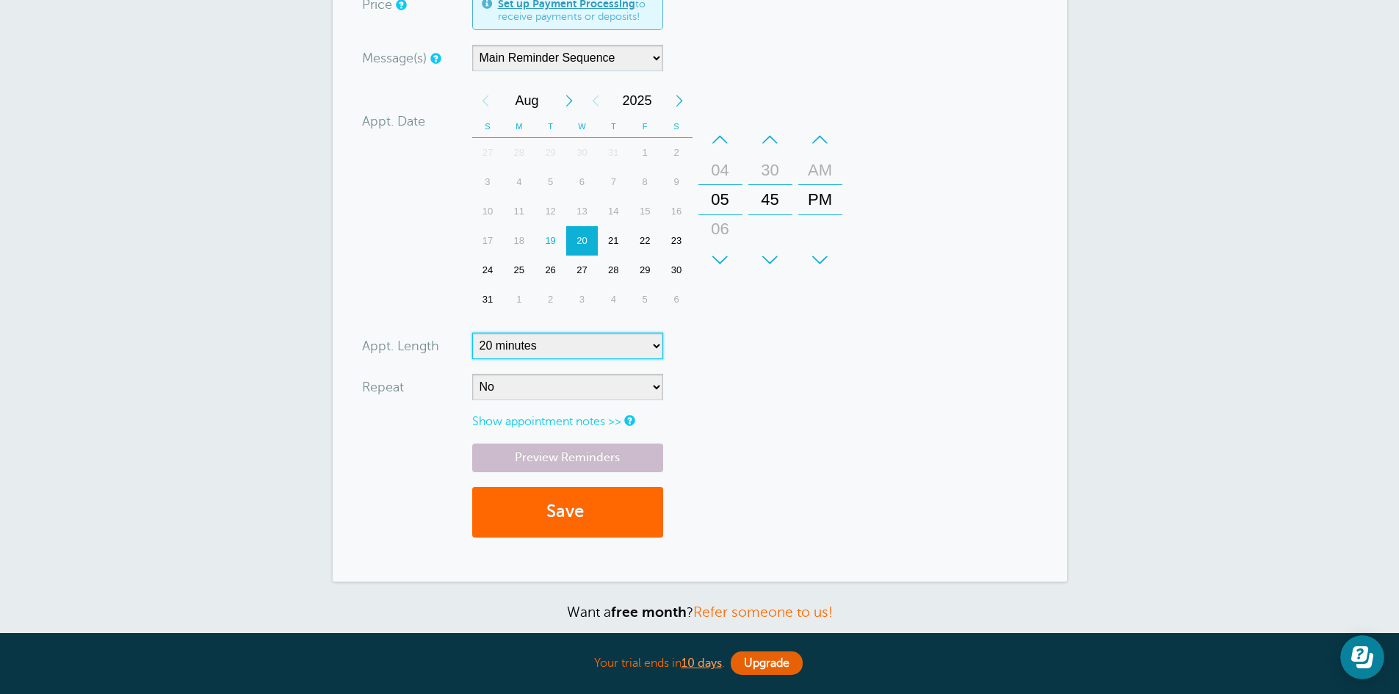
scroll to position [480, 0]
click at [564, 517] on button "Save" at bounding box center [567, 511] width 191 height 51
